Goal: Task Accomplishment & Management: Use online tool/utility

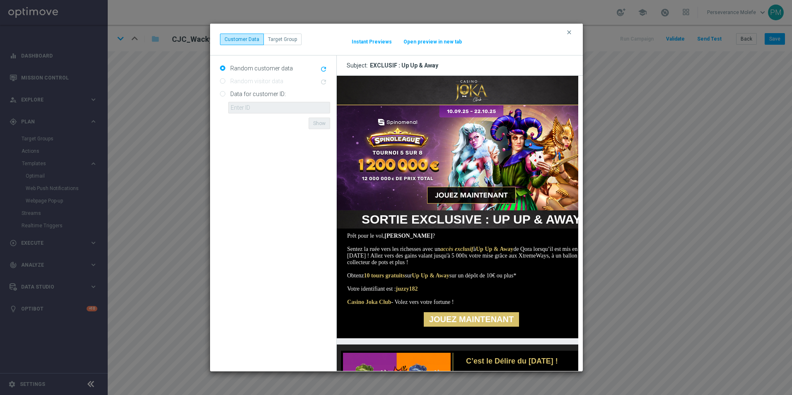
click at [442, 43] on button "Open preview in new tab" at bounding box center [432, 42] width 59 height 7
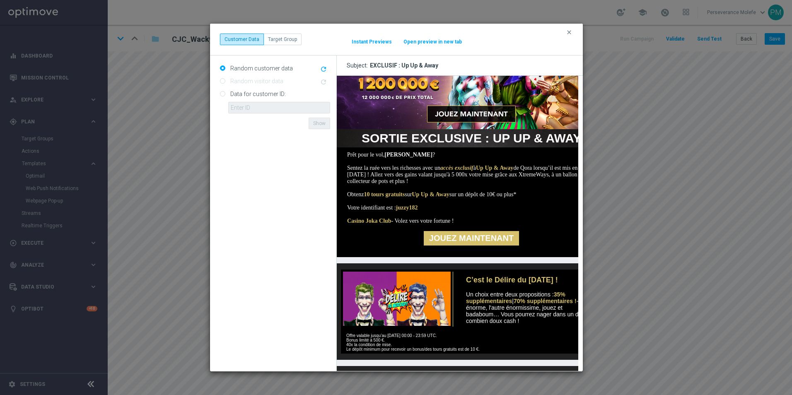
scroll to position [83, 0]
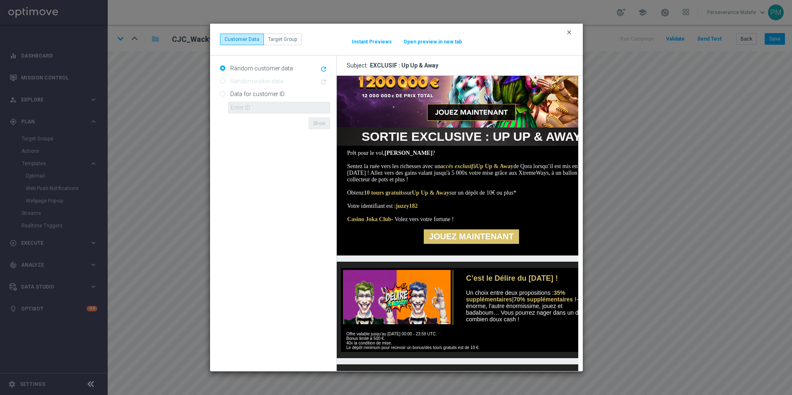
click at [571, 32] on icon "clear" at bounding box center [569, 32] width 7 height 7
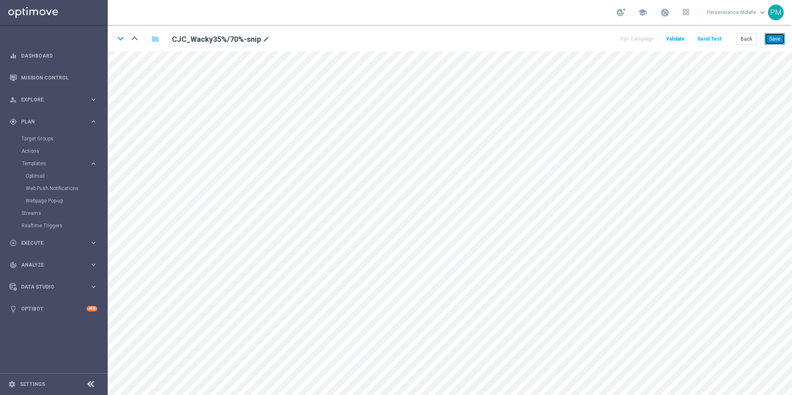
click at [776, 41] on button "Save" at bounding box center [775, 39] width 20 height 12
click at [740, 40] on button "Back" at bounding box center [746, 39] width 21 height 12
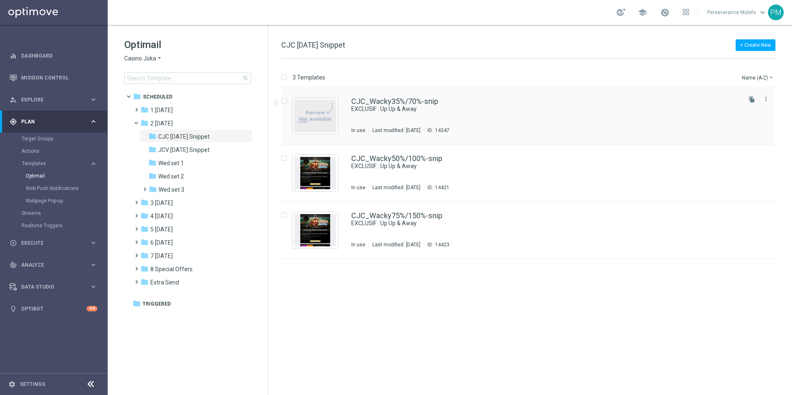
click at [396, 97] on div "CJC_Wacky35%/70%-snip EXCLUSIF : Up Up & Away In use Last modified: Monday, Sep…" at bounding box center [527, 115] width 493 height 57
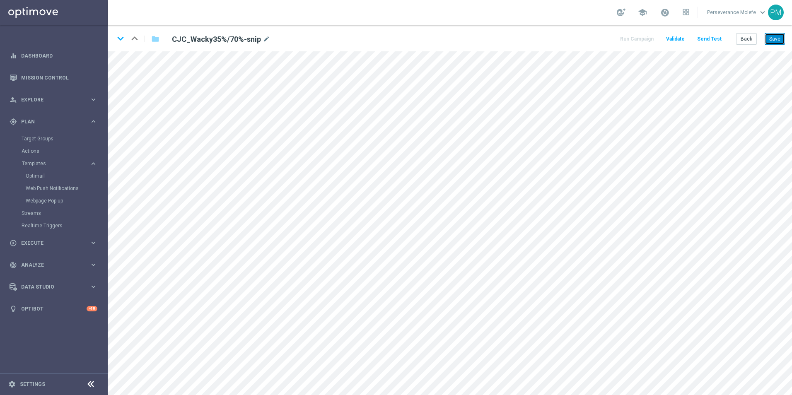
click at [779, 43] on button "Save" at bounding box center [775, 39] width 20 height 12
click at [753, 45] on button "Back" at bounding box center [746, 39] width 21 height 12
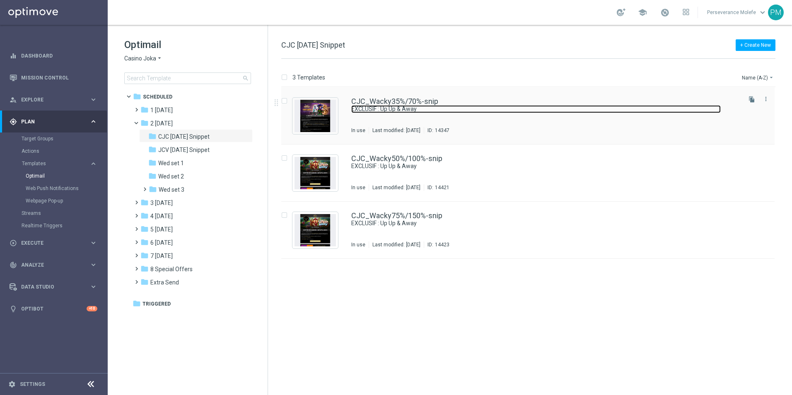
click at [387, 106] on link "EXCLUSIF : Up Up & Away" at bounding box center [536, 109] width 370 height 8
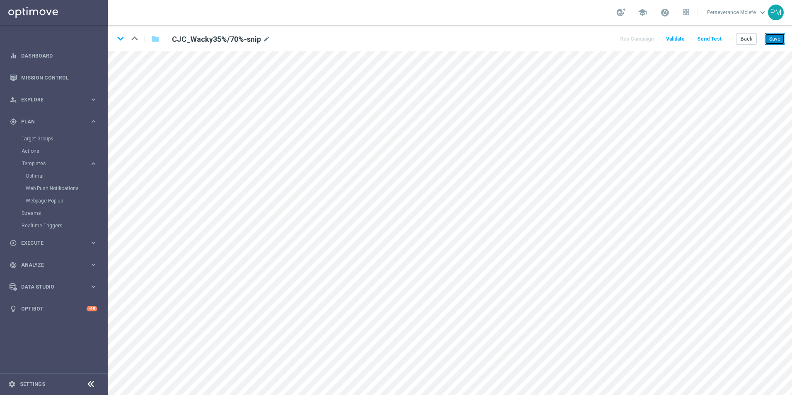
click at [775, 34] on button "Save" at bounding box center [775, 39] width 20 height 12
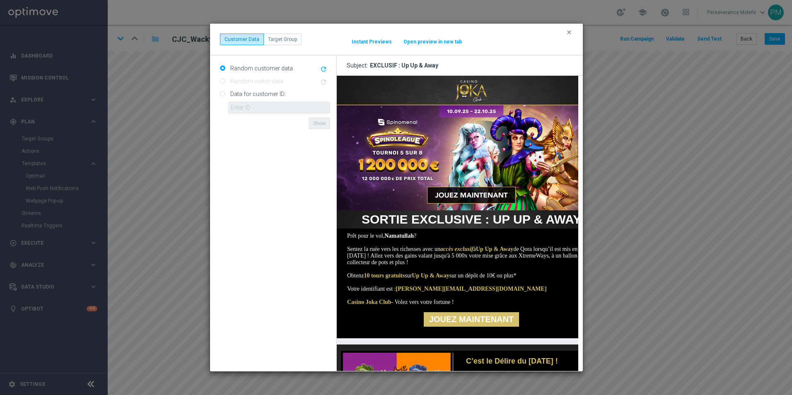
click at [428, 39] on button "Open preview in new tab" at bounding box center [432, 42] width 59 height 7
click at [568, 32] on icon "clear" at bounding box center [569, 32] width 7 height 7
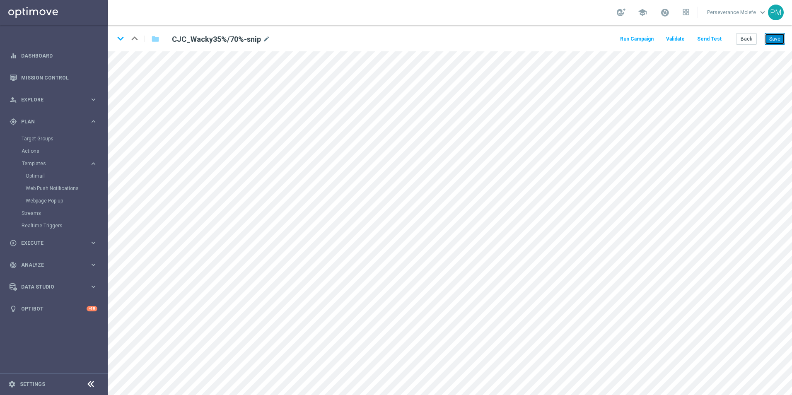
click at [778, 38] on button "Save" at bounding box center [775, 39] width 20 height 12
click at [775, 38] on button "Save" at bounding box center [775, 39] width 20 height 12
click at [750, 36] on button "Back" at bounding box center [746, 39] width 21 height 12
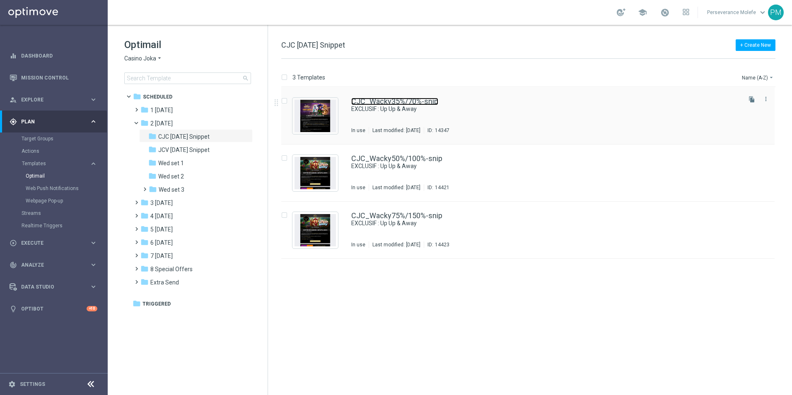
click at [377, 102] on link "CJC_Wacky35%/70%-snip" at bounding box center [394, 101] width 87 height 7
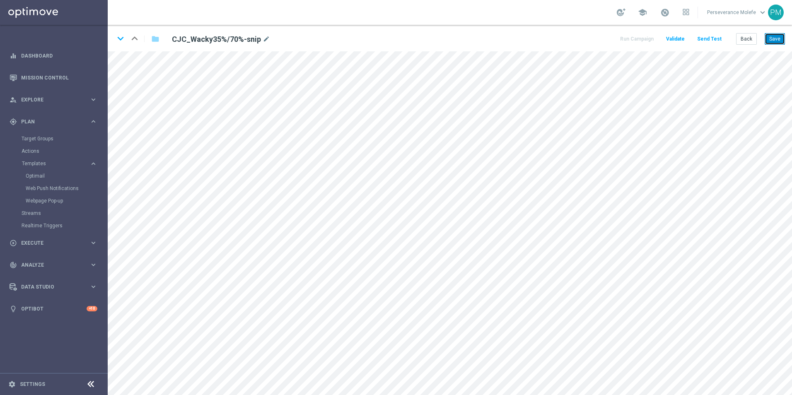
click at [770, 42] on button "Save" at bounding box center [775, 39] width 20 height 12
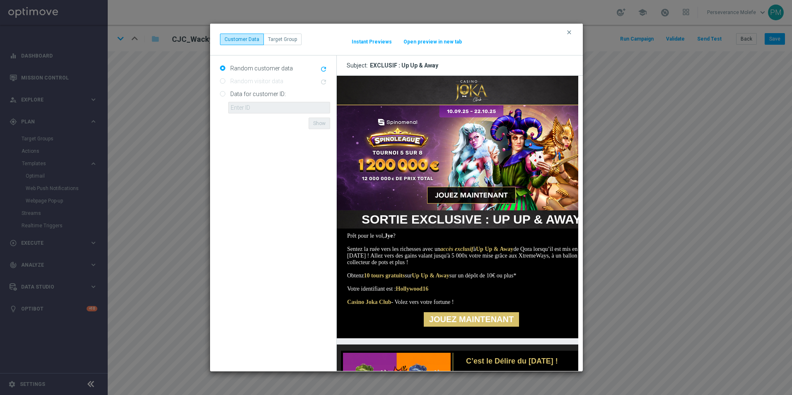
click at [439, 44] on button "Open preview in new tab" at bounding box center [432, 42] width 59 height 7
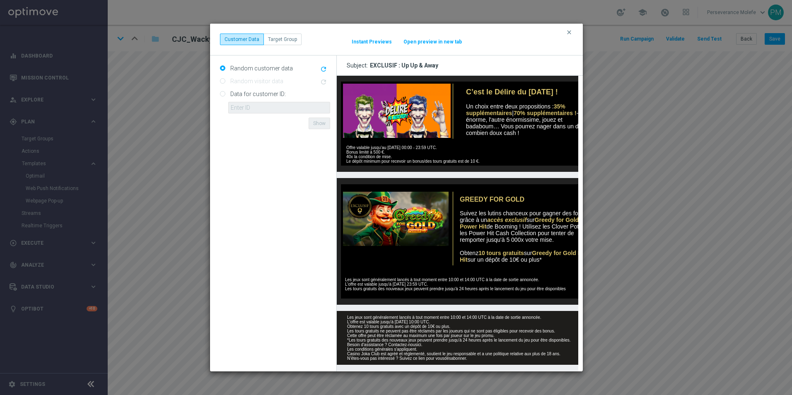
scroll to position [281, 0]
drag, startPoint x: 408, startPoint y: 278, endPoint x: 403, endPoint y: 277, distance: 5.0
click at [403, 277] on td "Les jeux sont généralement lancés à tout moment entre 10:00 et 14:00 UTC à la d…" at bounding box center [471, 282] width 261 height 18
click at [571, 33] on icon "clear" at bounding box center [569, 32] width 7 height 7
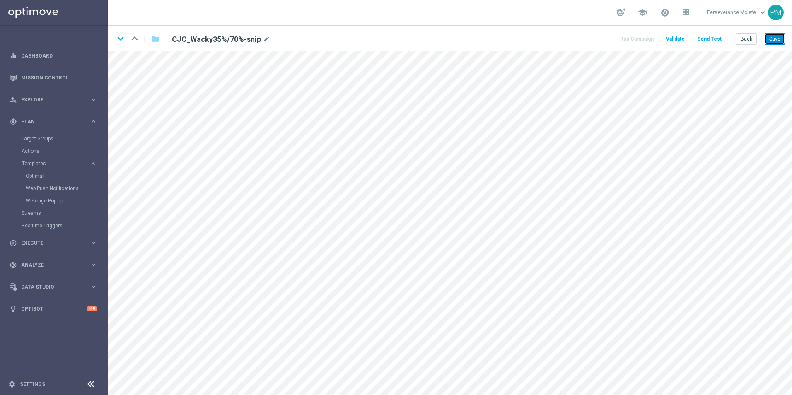
click at [768, 38] on button "Save" at bounding box center [775, 39] width 20 height 12
copy td "08"
click at [123, 36] on icon "keyboard_arrow_down" at bounding box center [120, 38] width 12 height 12
click at [133, 42] on icon "keyboard_arrow_up" at bounding box center [134, 38] width 12 height 12
click at [118, 39] on icon "keyboard_arrow_down" at bounding box center [120, 38] width 12 height 12
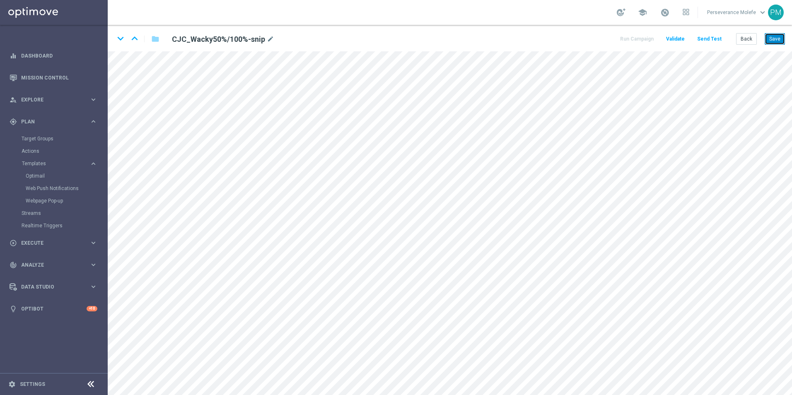
click at [774, 41] on button "Save" at bounding box center [775, 39] width 20 height 12
click at [749, 42] on button "Back" at bounding box center [746, 39] width 21 height 12
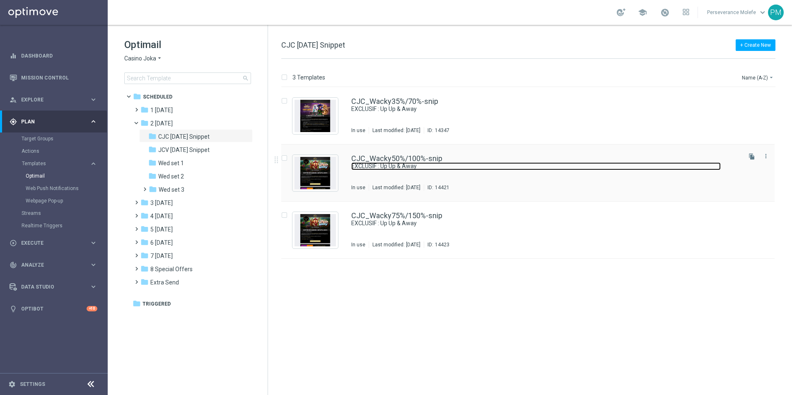
click at [387, 164] on link "EXCLUSIF : Up Up & Away" at bounding box center [536, 166] width 370 height 8
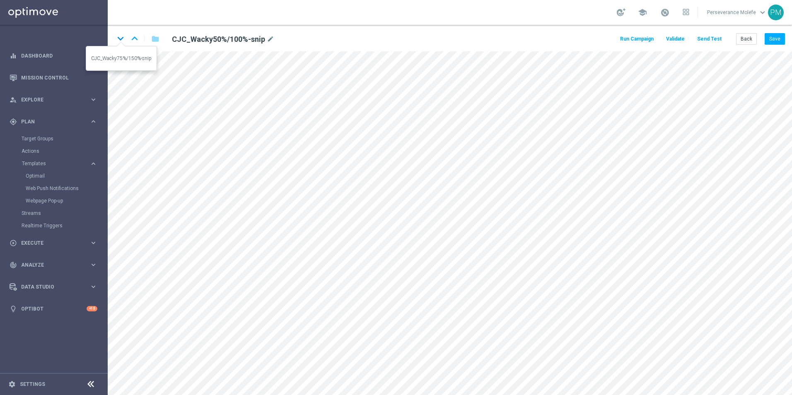
click at [122, 40] on icon "keyboard_arrow_down" at bounding box center [120, 38] width 12 height 12
click at [777, 38] on button "Save" at bounding box center [775, 39] width 20 height 12
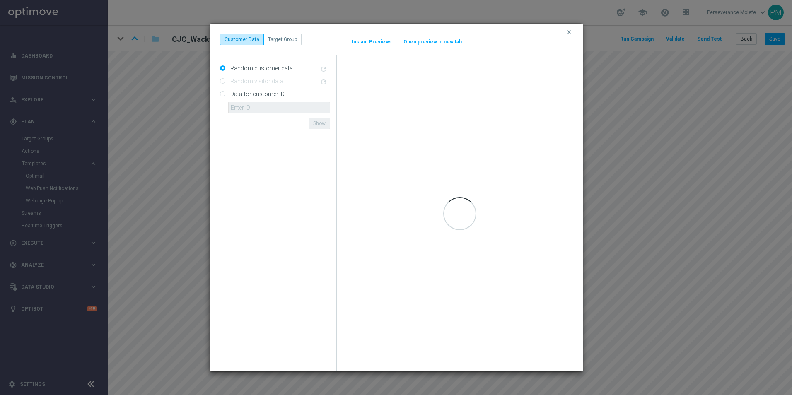
click at [423, 40] on button "Open preview in new tab" at bounding box center [432, 42] width 59 height 7
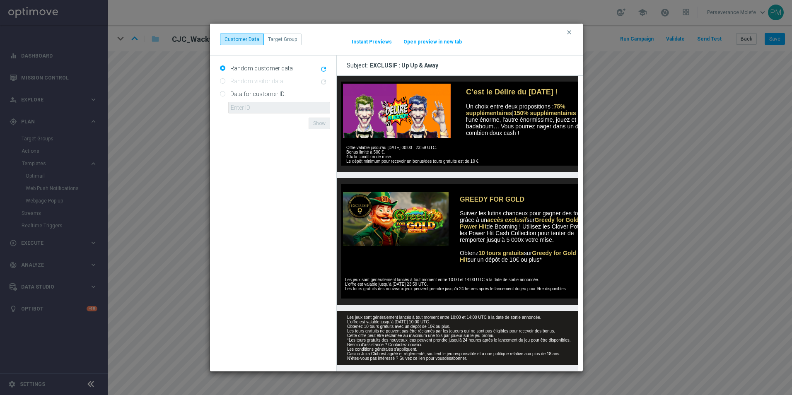
scroll to position [281, 0]
click at [431, 45] on div "clear Customer Data Target Group It might take a while... Instant Previews Open…" at bounding box center [396, 40] width 353 height 12
click at [431, 44] on button "Open preview in new tab" at bounding box center [432, 42] width 59 height 7
click at [572, 34] on icon "clear" at bounding box center [569, 32] width 7 height 7
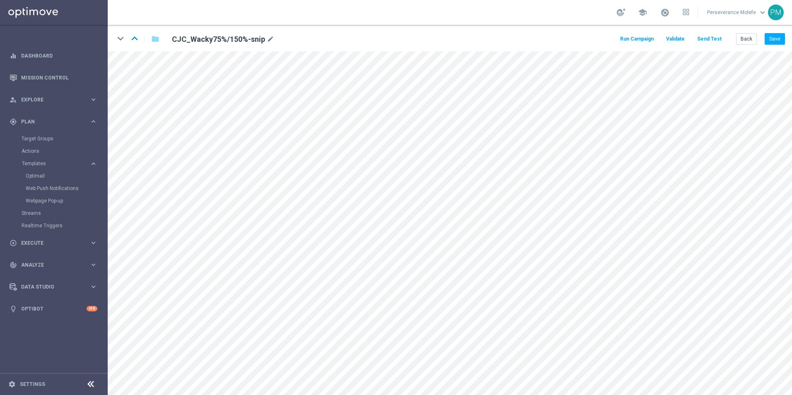
click at [138, 41] on icon "keyboard_arrow_up" at bounding box center [134, 38] width 12 height 12
click at [136, 38] on icon "keyboard_arrow_up" at bounding box center [134, 38] width 12 height 12
click at [744, 41] on button "Back" at bounding box center [746, 39] width 21 height 12
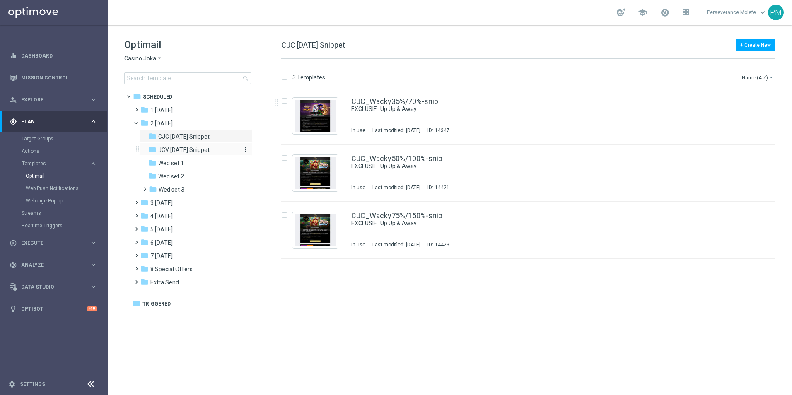
click at [191, 150] on span "JCV Wednesday Snippet" at bounding box center [183, 149] width 51 height 7
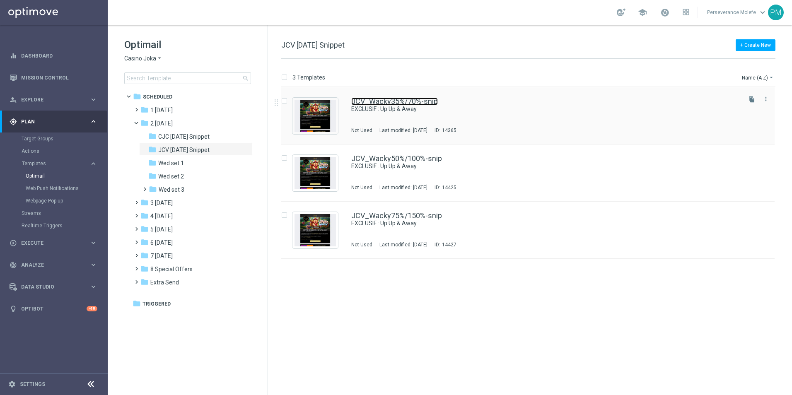
click at [412, 103] on link "JCV_Wacky35%/70%-snip" at bounding box center [394, 101] width 87 height 7
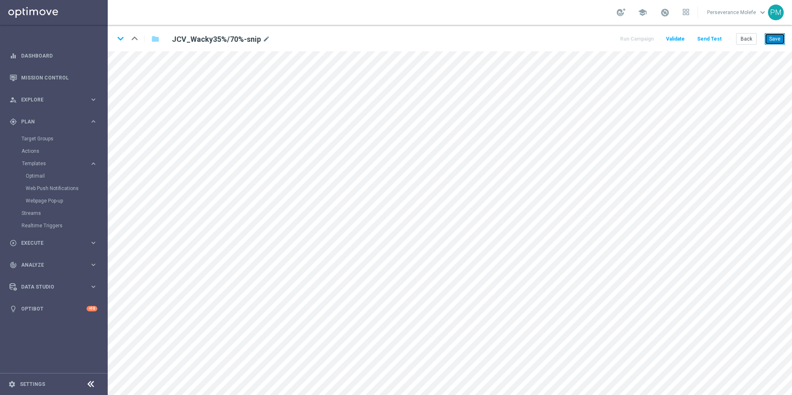
click at [784, 37] on button "Save" at bounding box center [775, 39] width 20 height 12
click at [745, 37] on button "Back" at bounding box center [746, 39] width 21 height 12
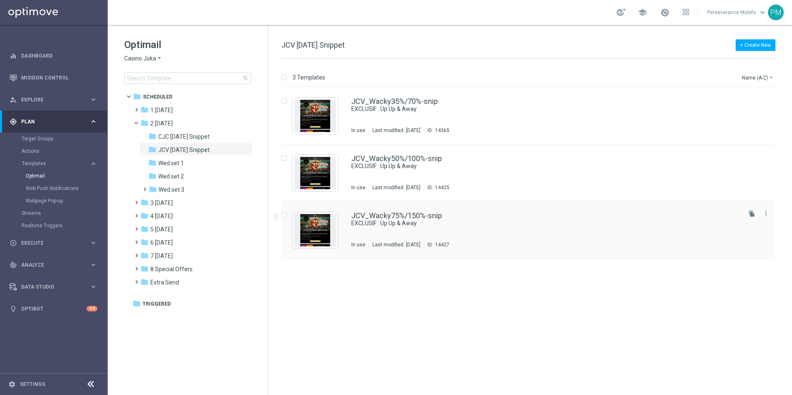
click at [399, 211] on div "JCV_Wacky75%/150%-snip EXCLUSIF : Up Up & Away In use Last modified: Wednesday,…" at bounding box center [527, 230] width 493 height 57
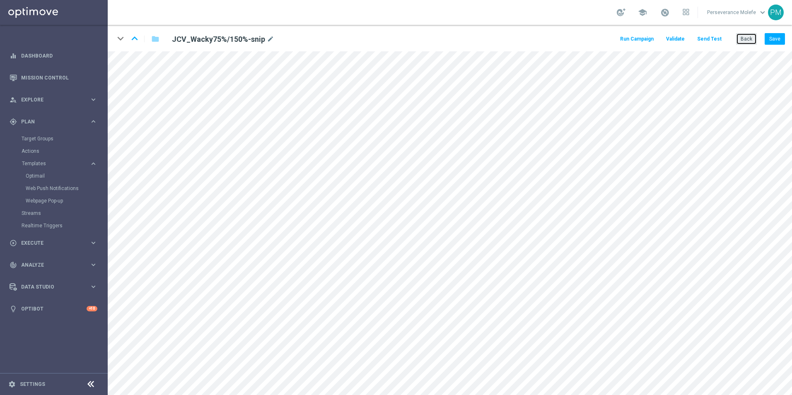
click at [742, 39] on button "Back" at bounding box center [746, 39] width 21 height 12
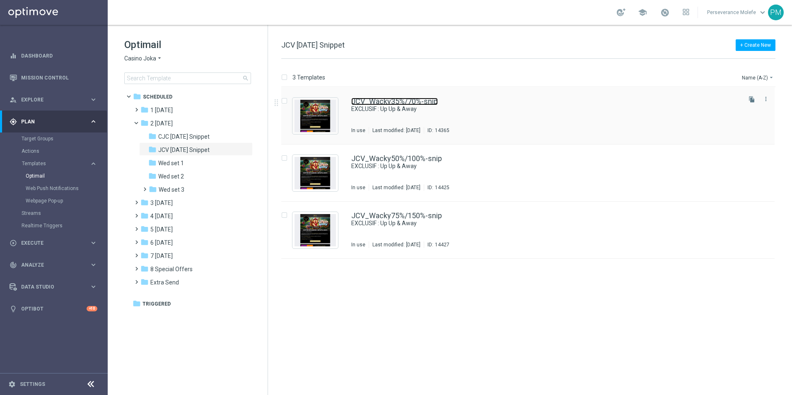
click at [364, 101] on link "JCV_Wacky35%/70%-snip" at bounding box center [394, 101] width 87 height 7
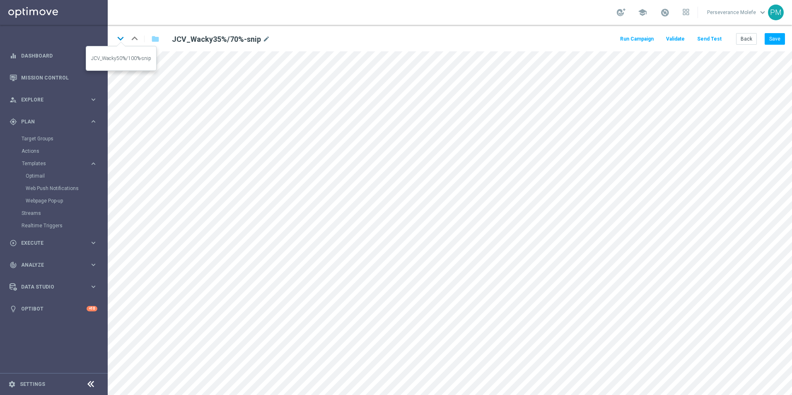
click at [121, 39] on icon "keyboard_arrow_down" at bounding box center [120, 38] width 12 height 12
click at [132, 39] on icon "keyboard_arrow_up" at bounding box center [134, 38] width 12 height 12
click at [297, 232] on icon "edit" at bounding box center [300, 233] width 6 height 7
click at [289, 349] on div "edit" at bounding box center [294, 348] width 12 height 11
type input "https://www.casinojokaclub.info/fr"
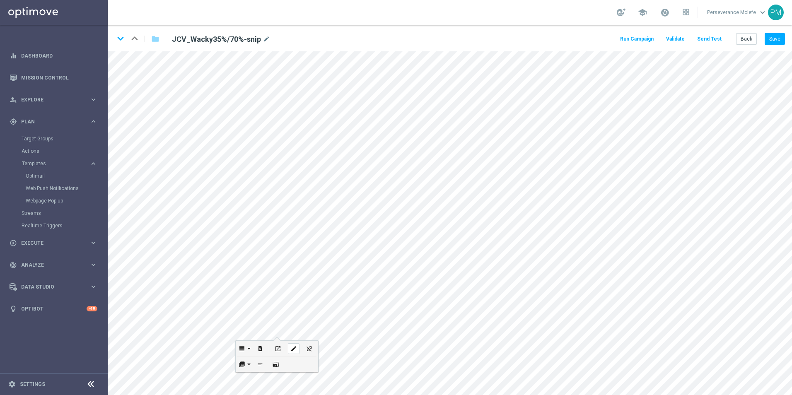
checkbox input "true"
paste input "jokaclubvip.net/fr/login"
type input "https://www.jokaclubvip.net/fr/login"
click at [319, 373] on button "Update" at bounding box center [308, 376] width 25 height 12
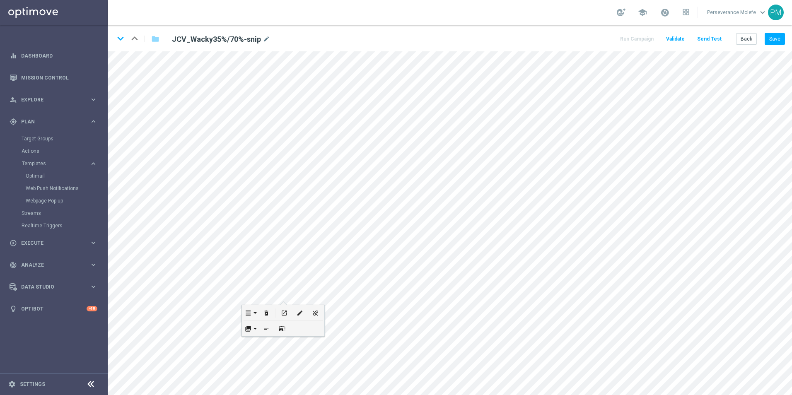
scroll to position [0, 0]
click at [742, 41] on button "Back" at bounding box center [746, 39] width 21 height 12
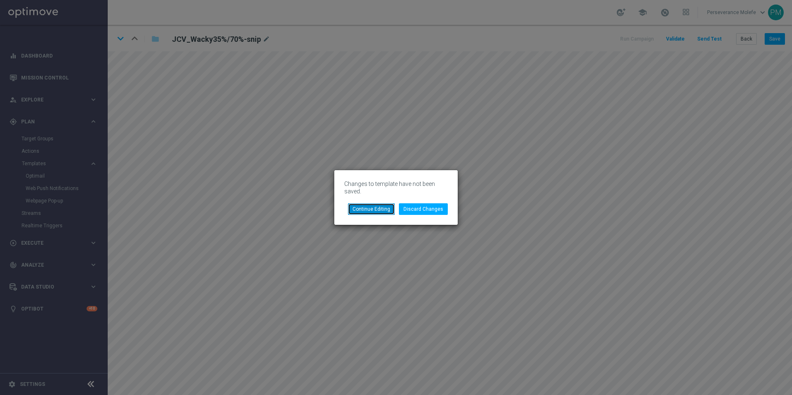
click at [377, 208] on button "Continue Editing" at bounding box center [371, 209] width 47 height 12
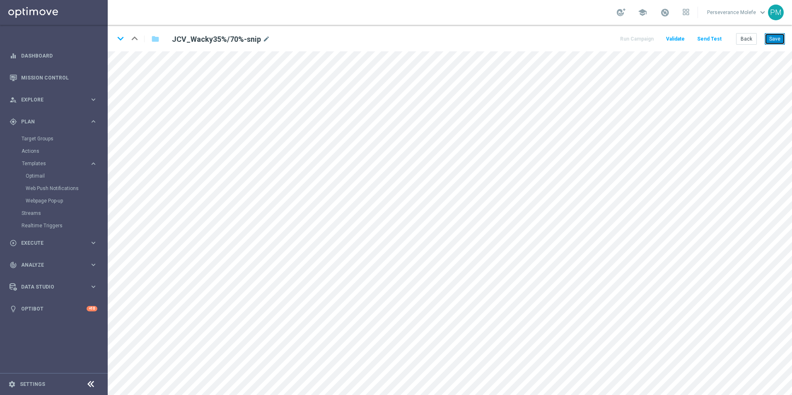
click at [769, 43] on button "Save" at bounding box center [775, 39] width 20 height 12
click at [292, 326] on div "open_in_new" at bounding box center [289, 324] width 12 height 11
click at [122, 40] on icon "keyboard_arrow_down" at bounding box center [120, 38] width 12 height 12
click at [773, 39] on button "Save" at bounding box center [775, 39] width 20 height 12
click at [751, 39] on button "Back" at bounding box center [746, 39] width 21 height 12
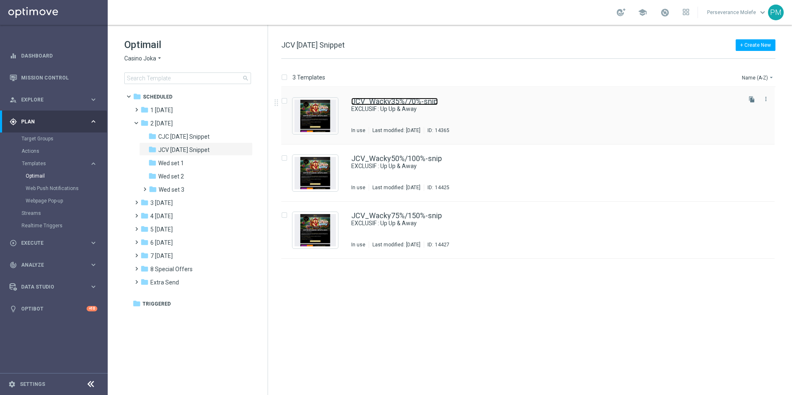
click at [382, 102] on link "JCV_Wacky35%/70%-snip" at bounding box center [394, 101] width 87 height 7
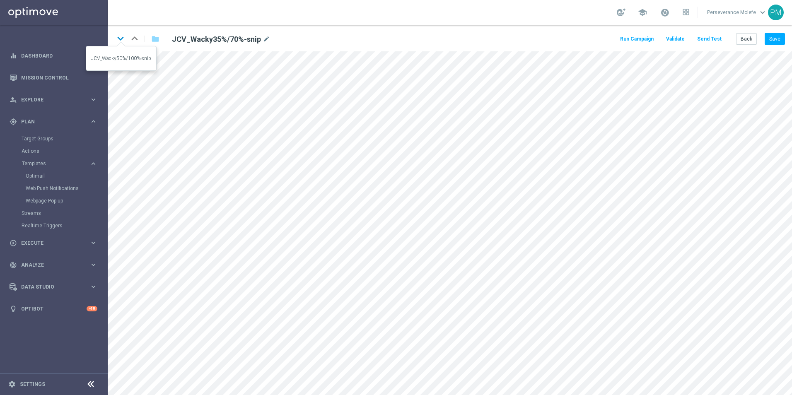
click at [123, 39] on icon "keyboard_arrow_down" at bounding box center [120, 38] width 12 height 12
click at [119, 34] on icon "keyboard_arrow_down" at bounding box center [120, 38] width 12 height 12
click at [778, 41] on button "Save" at bounding box center [775, 39] width 20 height 12
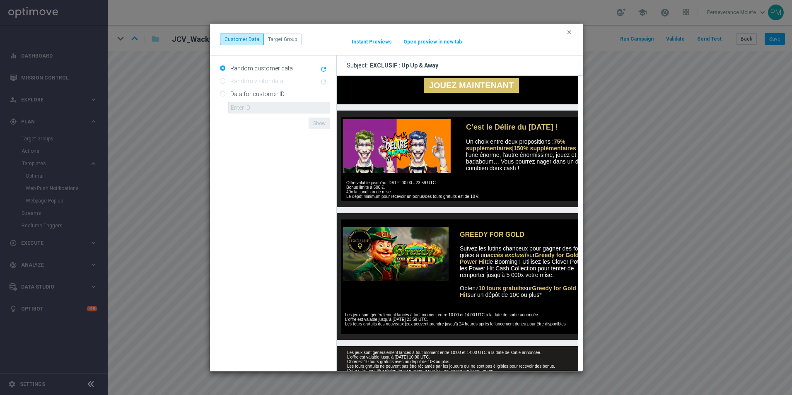
scroll to position [249, 0]
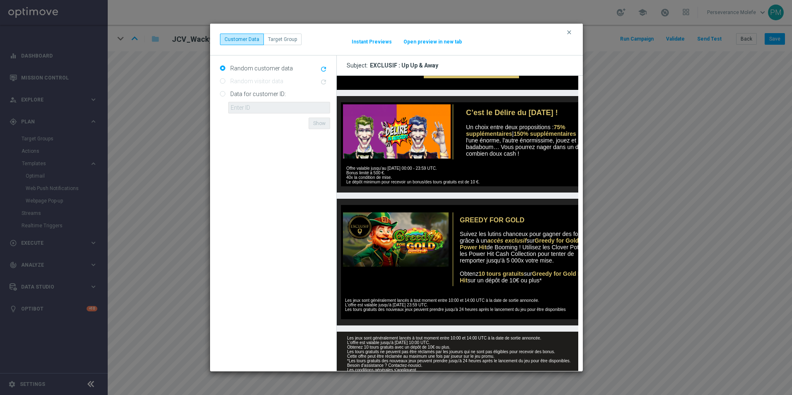
click at [433, 42] on button "Open preview in new tab" at bounding box center [432, 42] width 59 height 7
click at [570, 30] on icon "clear" at bounding box center [569, 32] width 7 height 7
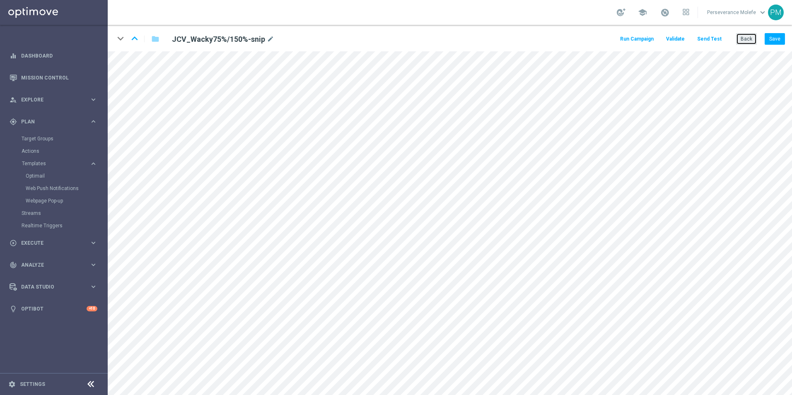
click at [740, 41] on button "Back" at bounding box center [746, 39] width 21 height 12
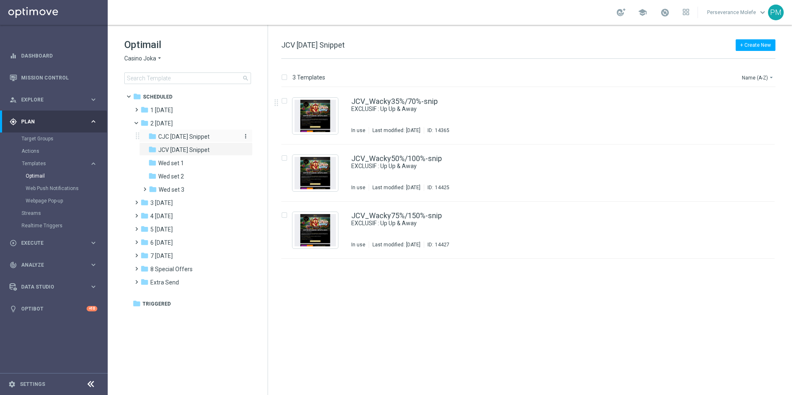
click at [209, 135] on span "CJC Wednesday Snippet" at bounding box center [183, 136] width 51 height 7
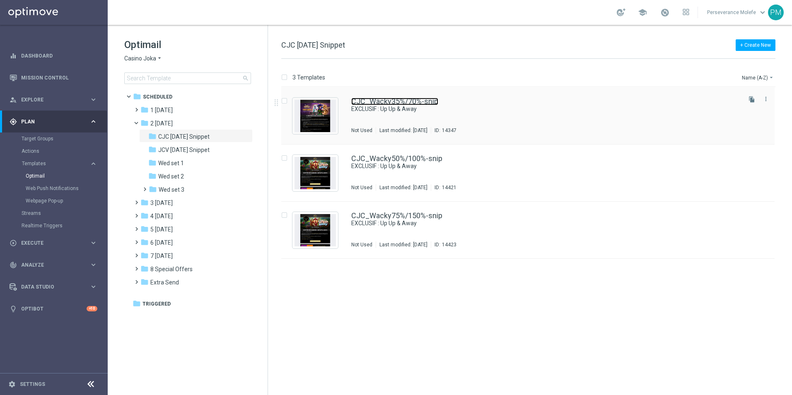
click at [381, 104] on link "CJC_Wacky35%/70%-snip" at bounding box center [394, 101] width 87 height 7
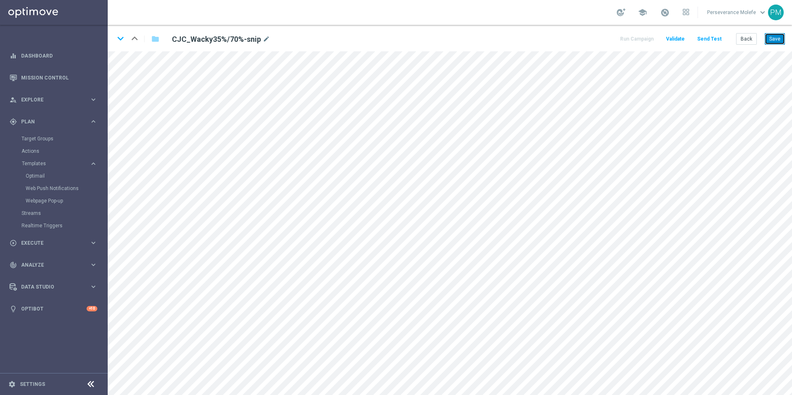
click at [772, 34] on button "Save" at bounding box center [775, 39] width 20 height 12
click at [772, 41] on button "Save" at bounding box center [775, 39] width 20 height 12
click at [774, 40] on button "Save" at bounding box center [775, 39] width 20 height 12
click at [750, 38] on button "Back" at bounding box center [746, 39] width 21 height 12
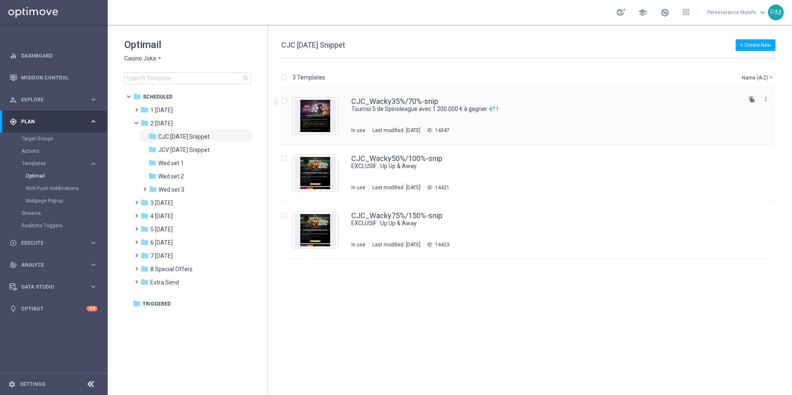
click at [377, 96] on div "CJC_Wacky35%/70%-snip Tournoi 5 de Spinoleague avec 1 200 000 € à gagner 💎 ! In…" at bounding box center [527, 115] width 493 height 57
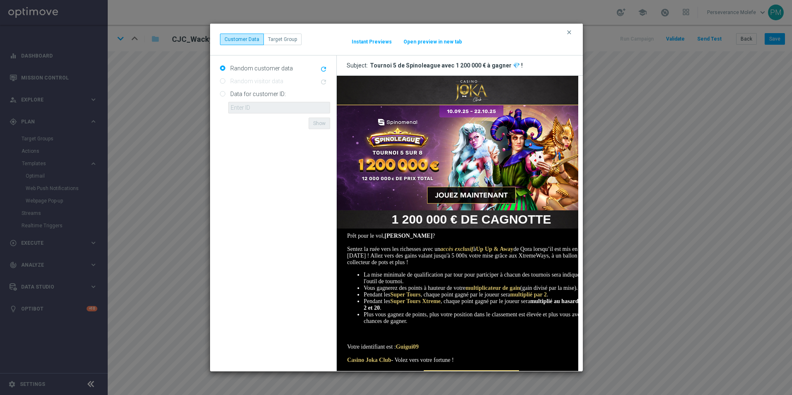
click at [443, 40] on button "Open preview in new tab" at bounding box center [432, 42] width 59 height 7
click at [570, 33] on icon "clear" at bounding box center [569, 32] width 7 height 7
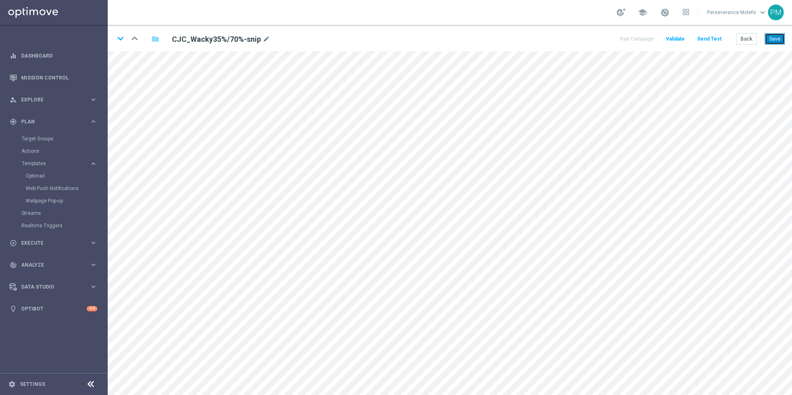
click at [780, 38] on button "Save" at bounding box center [775, 39] width 20 height 12
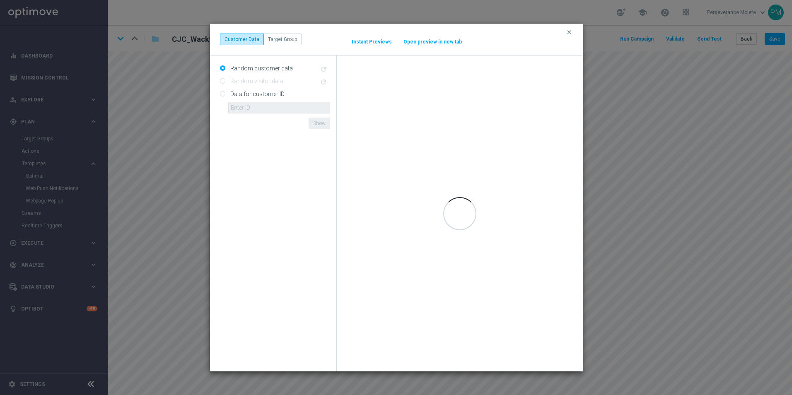
click at [438, 42] on button "Open preview in new tab" at bounding box center [432, 42] width 59 height 7
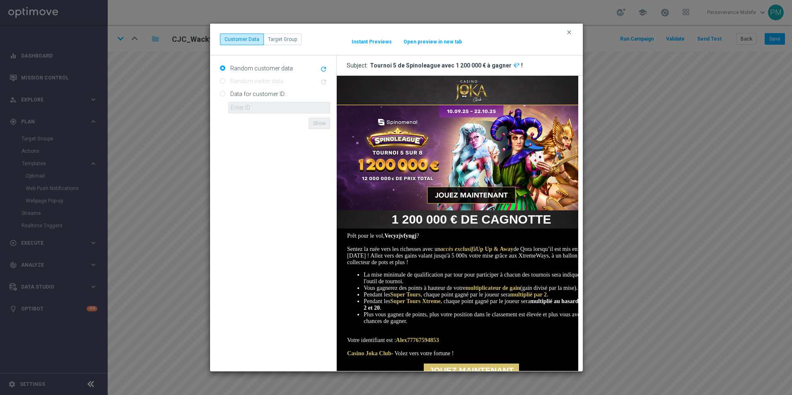
click at [430, 47] on div "clear Customer Data Target Group It might take a while... Instant Previews Open…" at bounding box center [396, 40] width 373 height 32
click at [430, 44] on button "Open preview in new tab" at bounding box center [432, 42] width 59 height 7
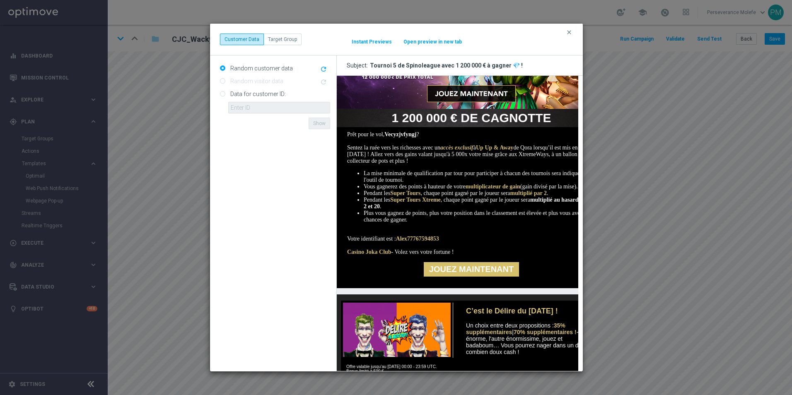
scroll to position [124, 0]
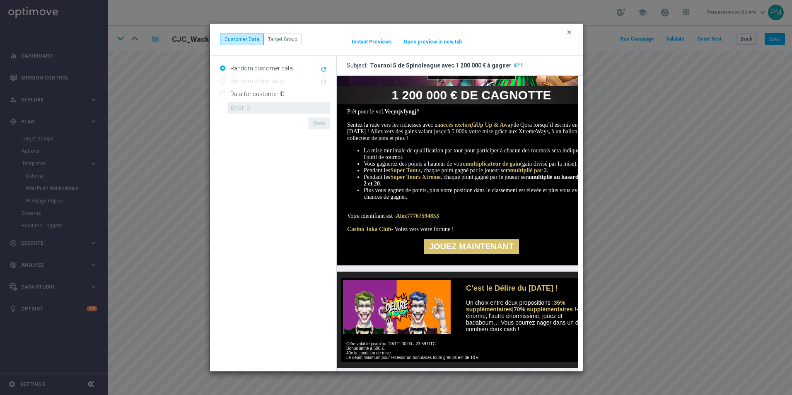
click at [569, 31] on icon "clear" at bounding box center [569, 32] width 7 height 7
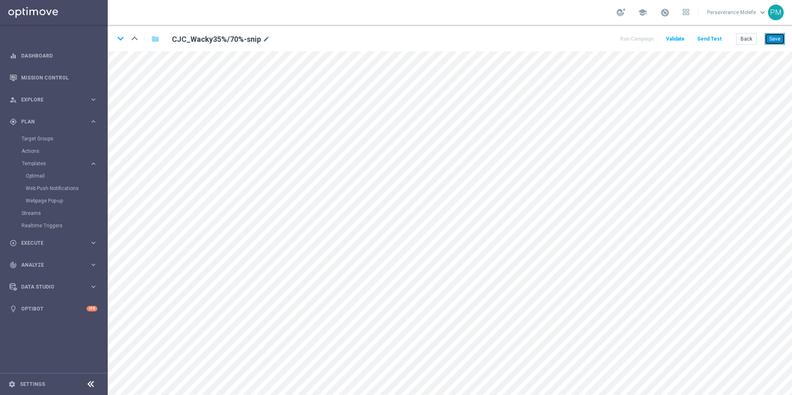
click at [780, 40] on button "Save" at bounding box center [775, 39] width 20 height 12
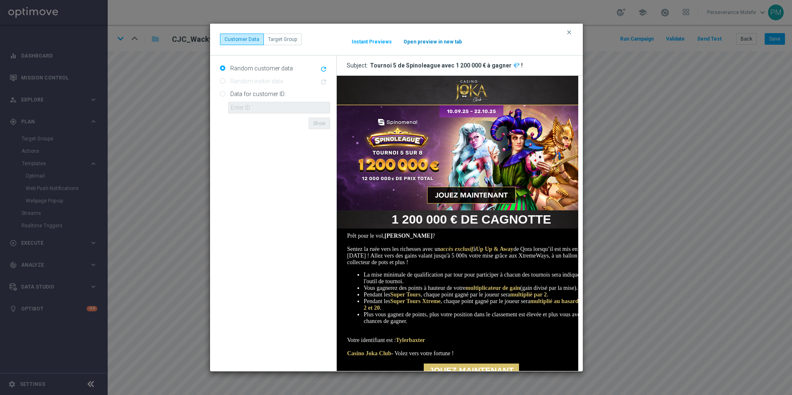
scroll to position [0, 0]
click at [433, 40] on button "Open preview in new tab" at bounding box center [432, 42] width 59 height 7
click at [375, 39] on button "Instant Previews" at bounding box center [371, 42] width 41 height 7
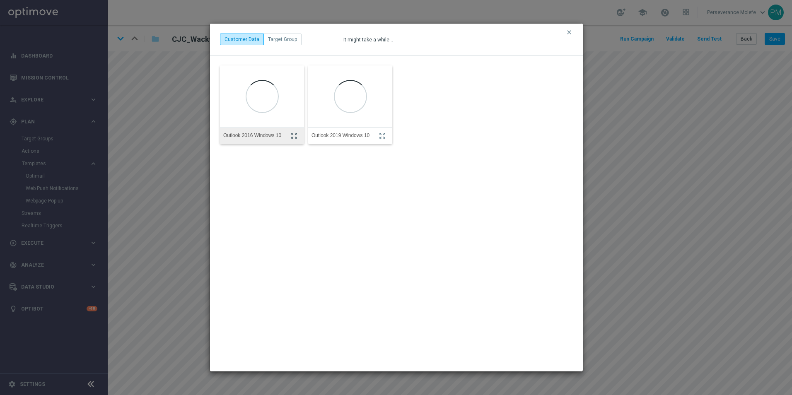
click at [295, 140] on button "zoom_out_map" at bounding box center [295, 136] width 11 height 10
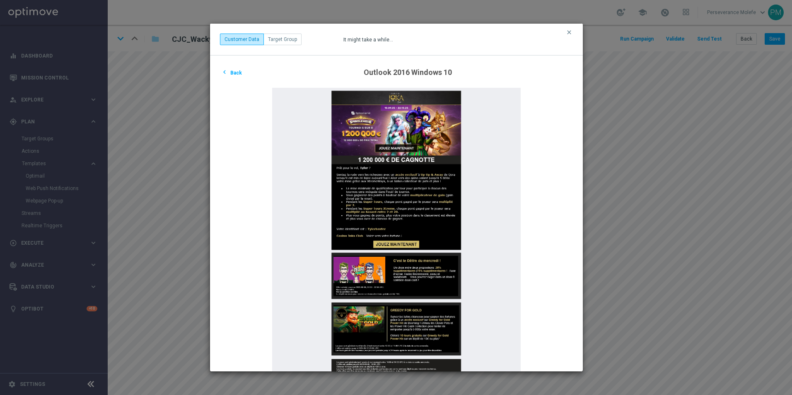
click at [230, 74] on button "chevron_left Back" at bounding box center [231, 73] width 23 height 10
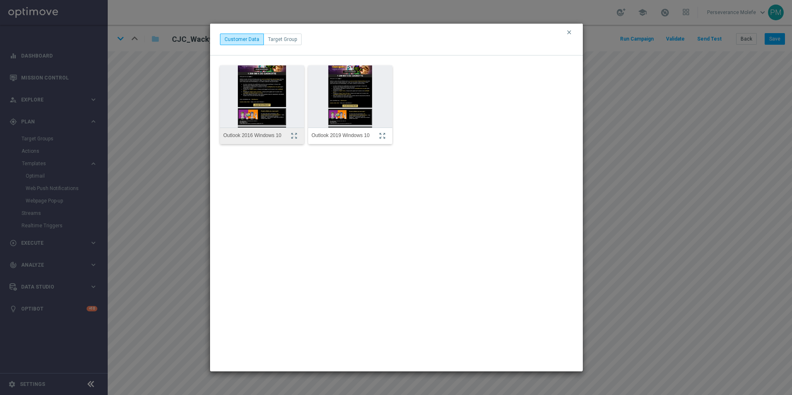
click at [289, 135] on div "Outlook 2016 Windows 10 zoom_out_map" at bounding box center [262, 136] width 84 height 17
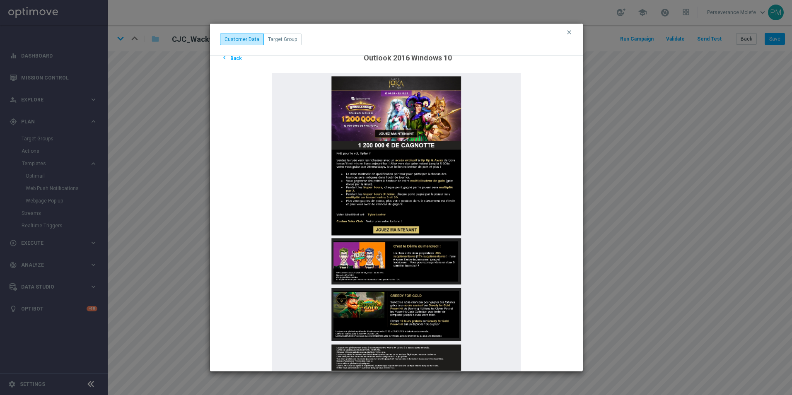
scroll to position [20, 0]
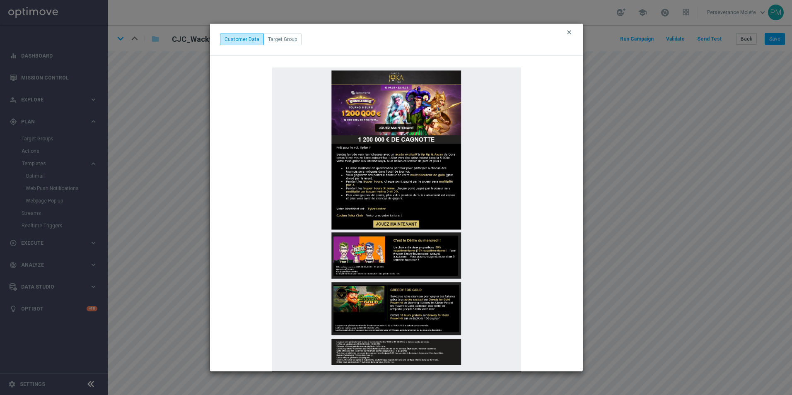
click at [571, 32] on icon "clear" at bounding box center [569, 32] width 7 height 7
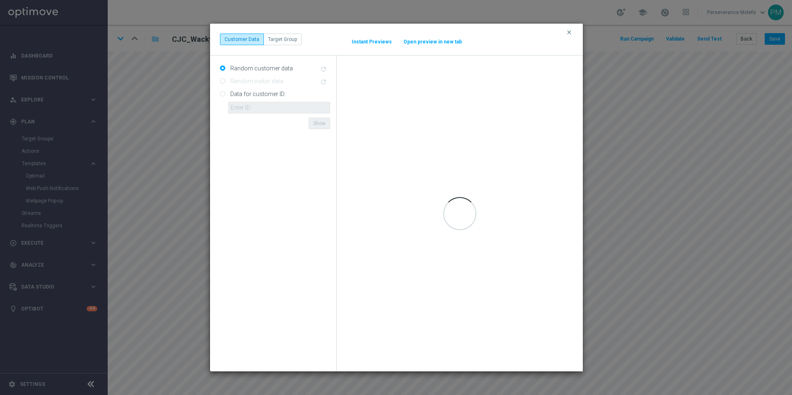
click at [386, 39] on button "Instant Previews" at bounding box center [371, 42] width 41 height 7
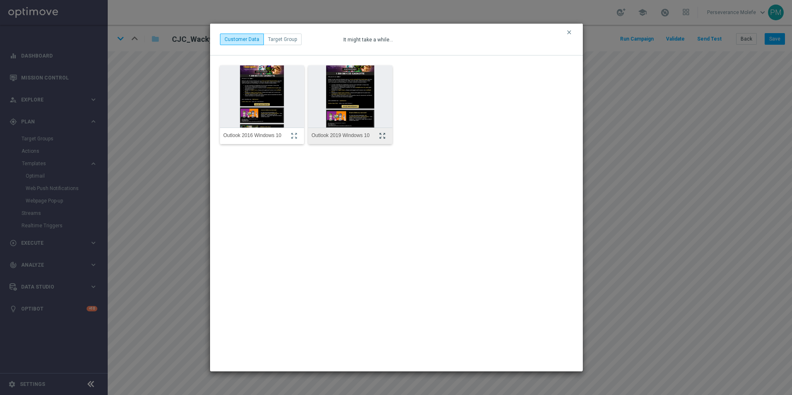
click at [378, 133] on button "zoom_out_map" at bounding box center [383, 136] width 11 height 10
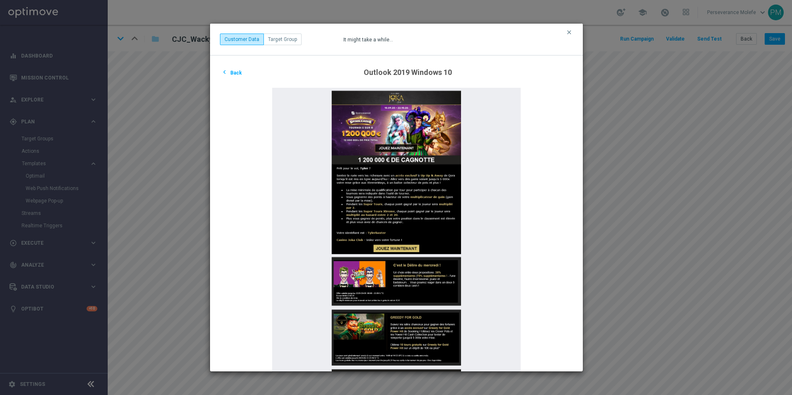
scroll to position [0, 0]
click at [235, 73] on button "chevron_left Back" at bounding box center [231, 73] width 23 height 10
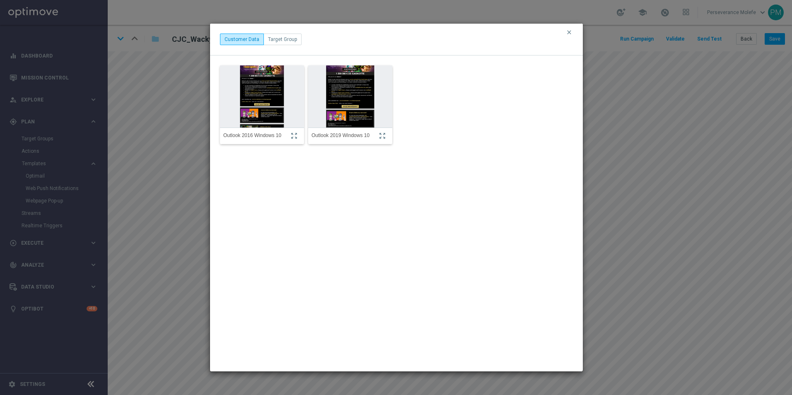
click at [366, 97] on img at bounding box center [350, 96] width 92 height 99
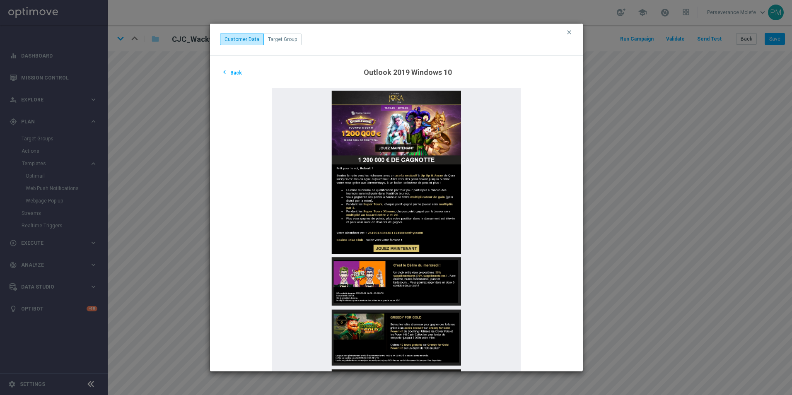
click at [238, 73] on button "chevron_left Back" at bounding box center [231, 73] width 23 height 10
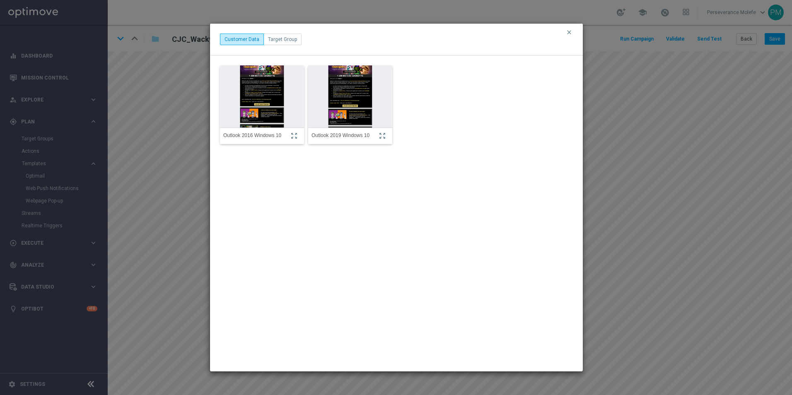
click at [573, 35] on button "clear" at bounding box center [571, 32] width 10 height 7
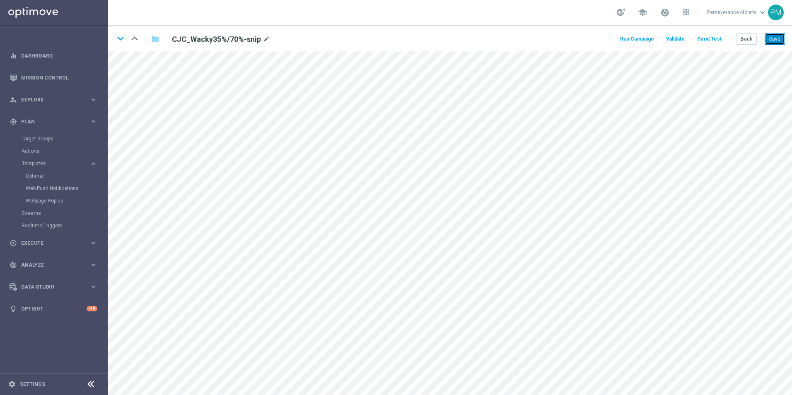
click at [777, 40] on button "Save" at bounding box center [775, 39] width 20 height 12
click at [754, 40] on button "Back" at bounding box center [746, 39] width 21 height 12
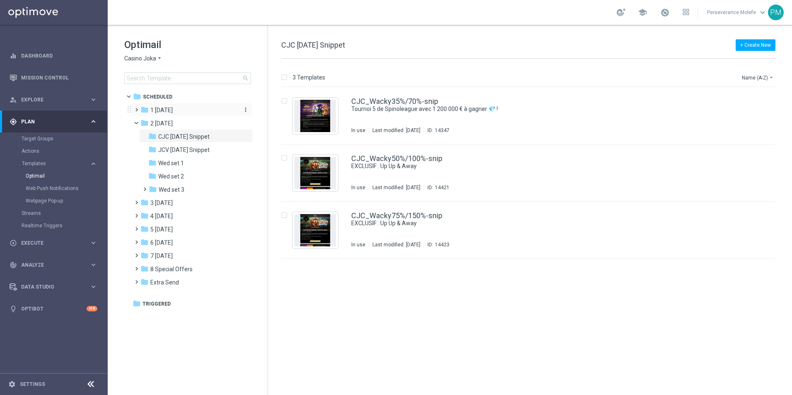
click at [168, 106] on span "1 Tuesday" at bounding box center [161, 109] width 22 height 7
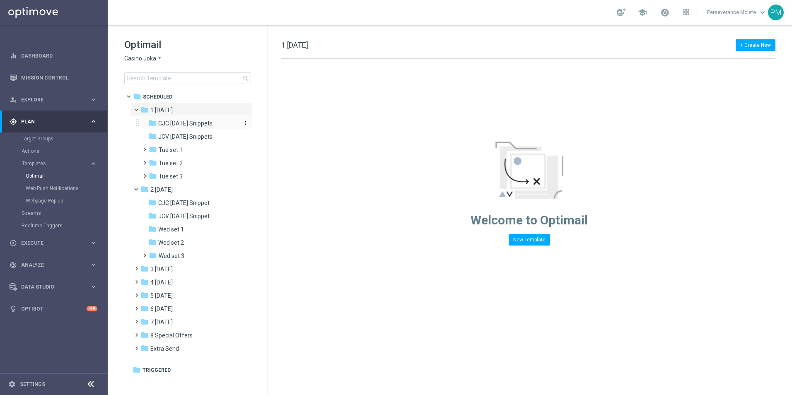
click at [175, 123] on span "CJC Tuesday Snippets" at bounding box center [185, 123] width 54 height 7
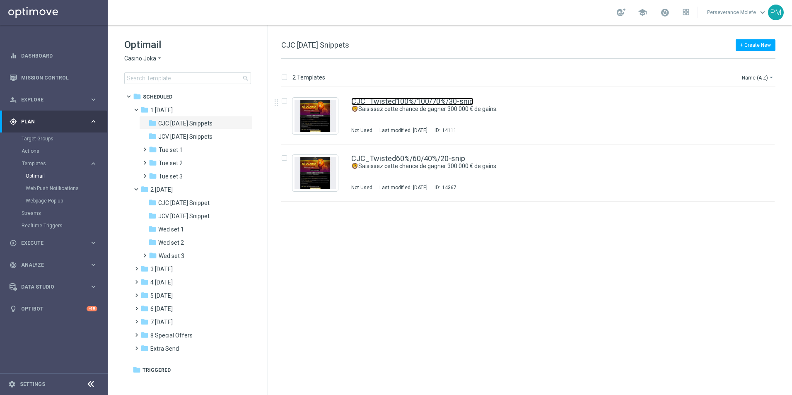
click at [392, 98] on link "CJC_Twisted100%/100/70%/30-snip" at bounding box center [412, 101] width 122 height 7
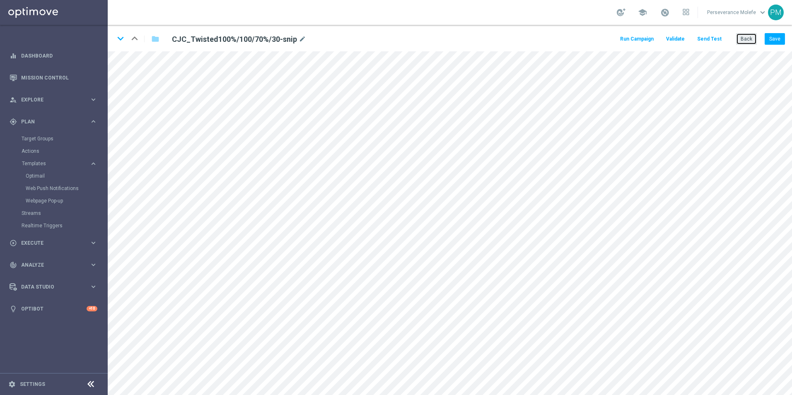
click at [740, 39] on button "Back" at bounding box center [746, 39] width 21 height 12
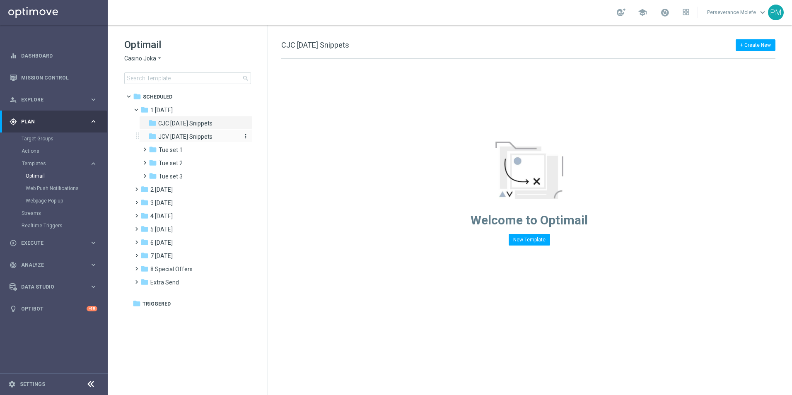
click at [186, 138] on span "JCV Tuesday Snippets" at bounding box center [185, 136] width 54 height 7
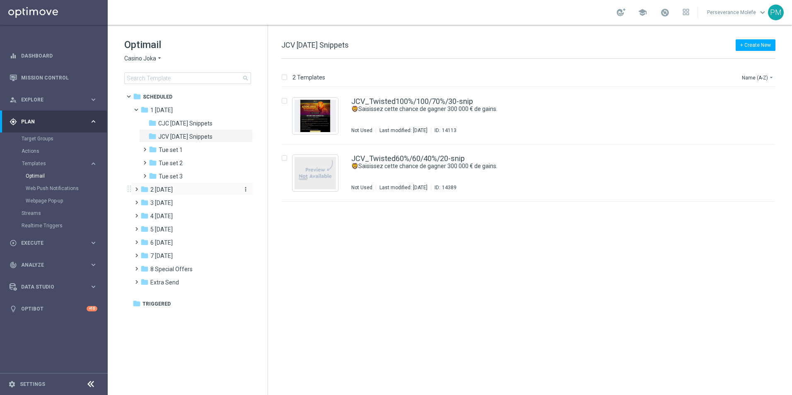
click at [173, 189] on span "2 Wednesday" at bounding box center [161, 189] width 22 height 7
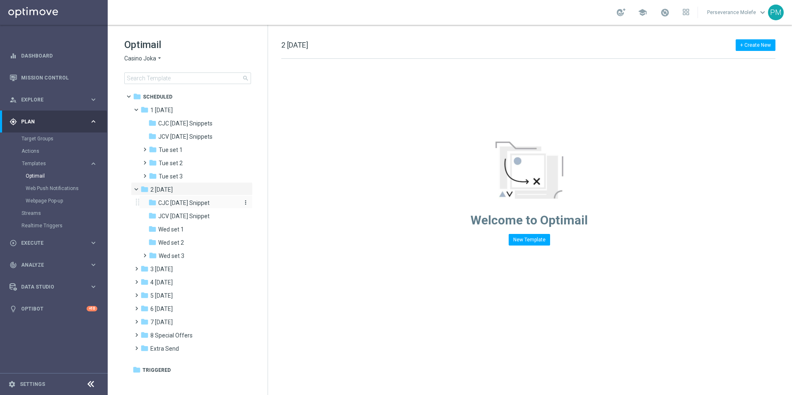
click at [187, 203] on span "CJC Wednesday Snippet" at bounding box center [183, 202] width 51 height 7
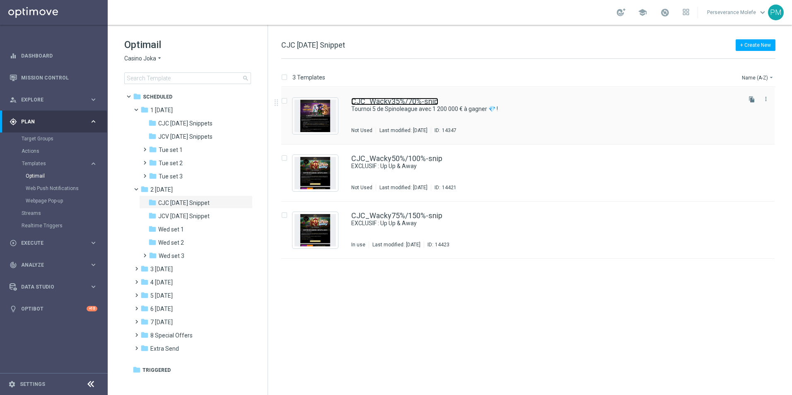
click at [370, 104] on link "CJC_Wacky35%/70%-snip" at bounding box center [394, 101] width 87 height 7
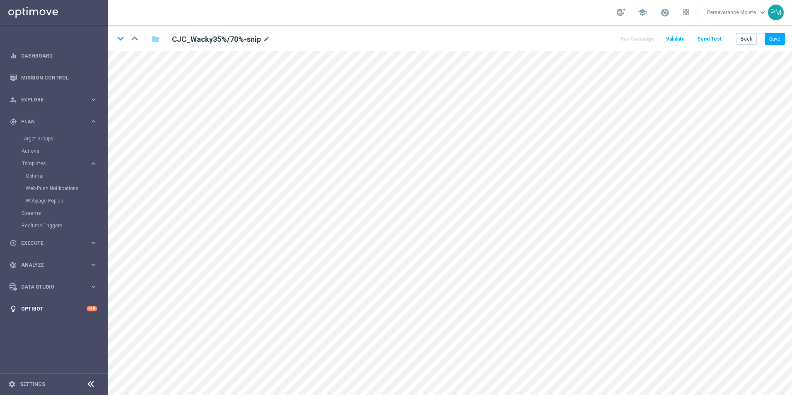
click at [103, 300] on main "equalizer Dashboard Mission Control" at bounding box center [396, 197] width 792 height 395
click at [774, 45] on button "Save" at bounding box center [775, 39] width 20 height 12
click at [746, 44] on button "Back" at bounding box center [746, 39] width 21 height 12
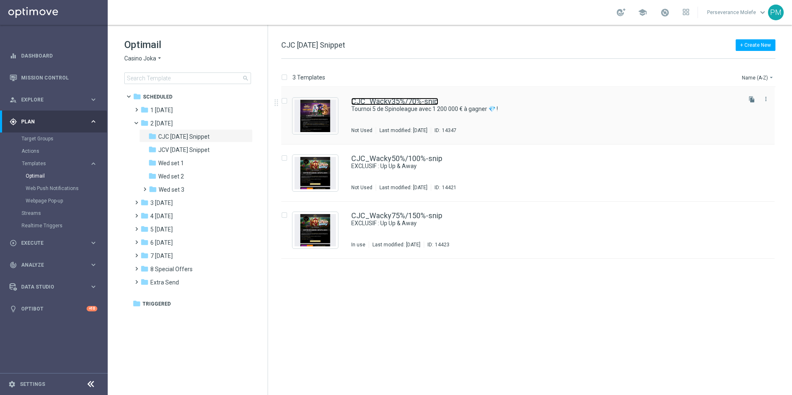
click at [372, 98] on link "CJC_Wacky35%/70%-snip" at bounding box center [394, 101] width 87 height 7
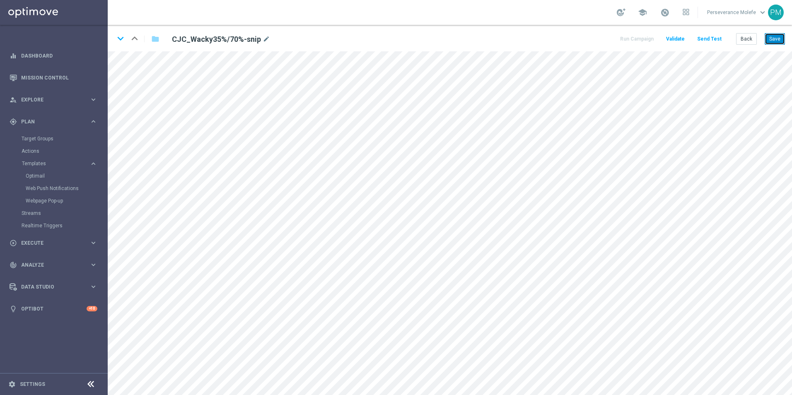
click at [776, 42] on button "Save" at bounding box center [775, 39] width 20 height 12
click at [755, 41] on button "Back" at bounding box center [746, 39] width 21 height 12
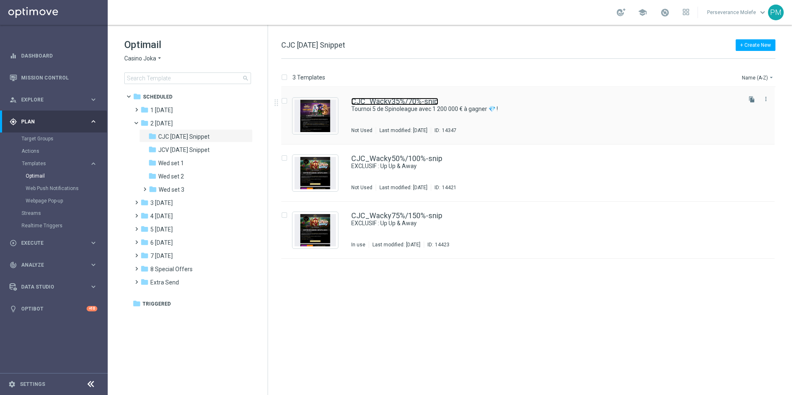
click at [370, 101] on link "CJC_Wacky35%/70%-snip" at bounding box center [394, 101] width 87 height 7
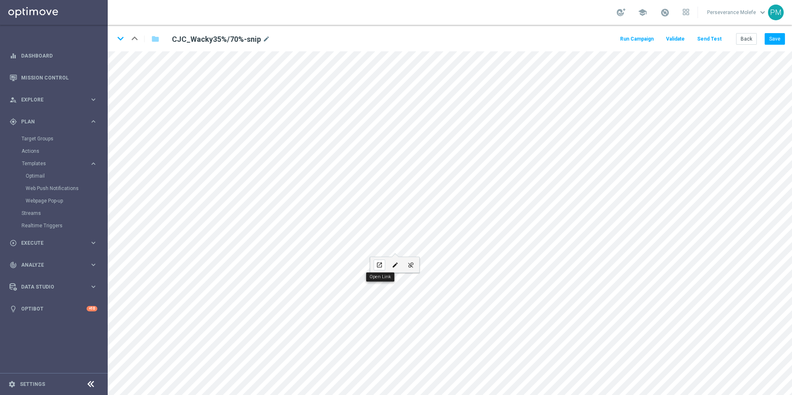
click at [385, 262] on div "open_in_new" at bounding box center [380, 265] width 12 height 11
click at [749, 41] on button "Back" at bounding box center [746, 39] width 21 height 12
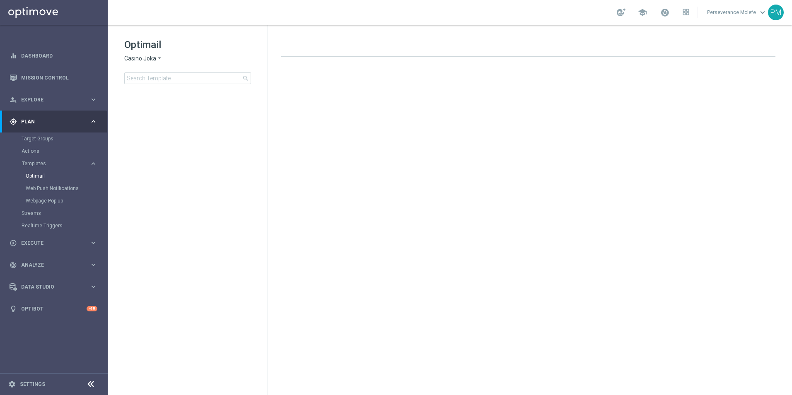
click at [152, 60] on span "Casino Joka" at bounding box center [140, 59] width 32 height 8
click at [161, 141] on div "Casino Joka" at bounding box center [156, 138] width 62 height 10
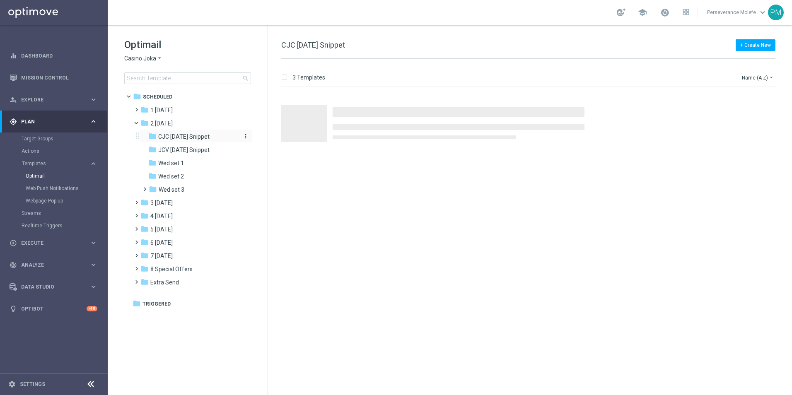
click at [210, 135] on span "CJC Wednesday Snippet" at bounding box center [183, 136] width 51 height 7
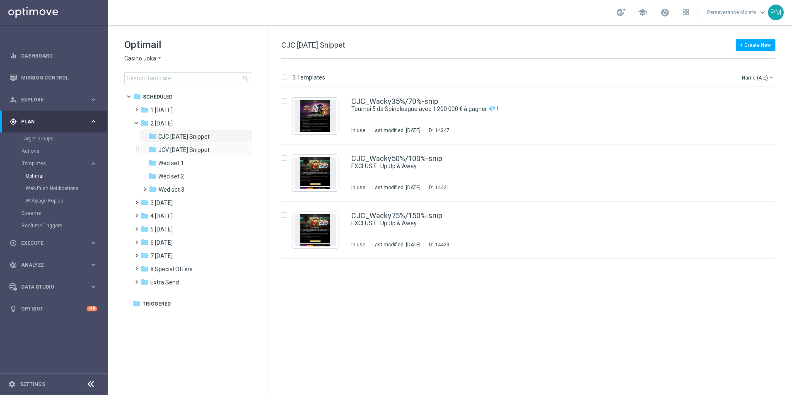
click at [210, 145] on div "folder JCV Wednesday Snippet more_vert" at bounding box center [196, 149] width 114 height 13
click at [414, 99] on link "CJC_Wacky35%/70%-snip" at bounding box center [394, 101] width 87 height 7
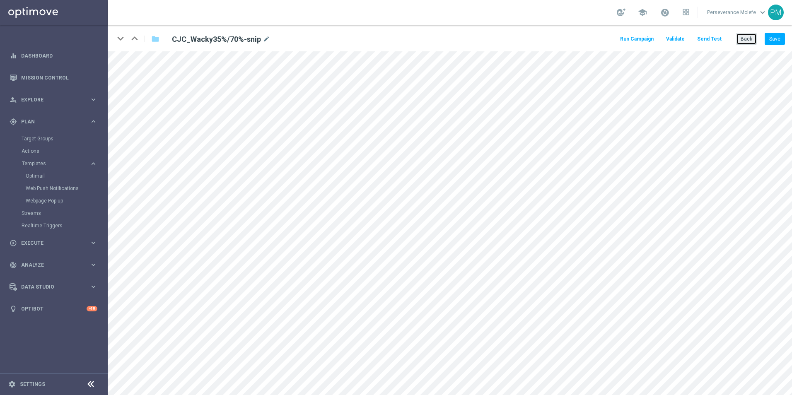
click at [742, 35] on button "Back" at bounding box center [746, 39] width 21 height 12
click at [745, 39] on button "Back" at bounding box center [746, 39] width 21 height 12
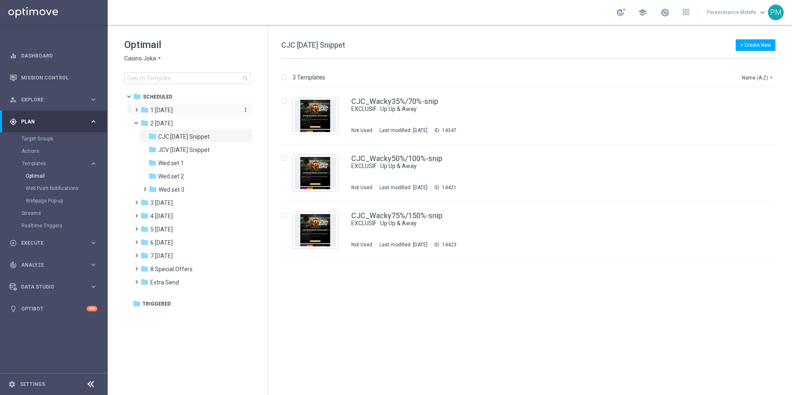
click at [181, 114] on div "folder 1 Tuesday" at bounding box center [187, 111] width 95 height 10
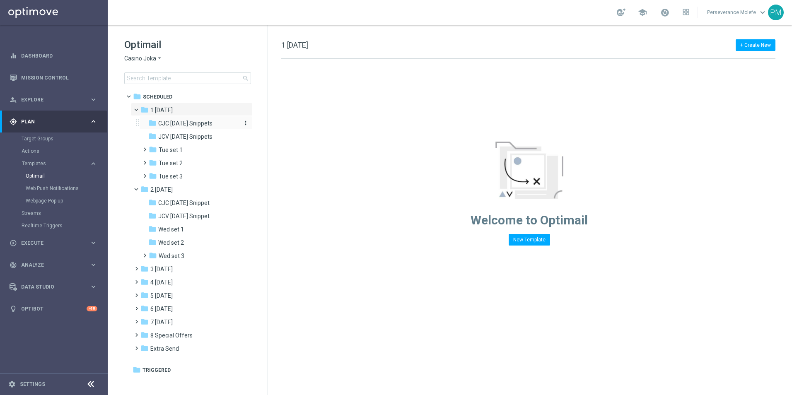
click at [187, 126] on span "CJC [DATE] Snippets" at bounding box center [185, 123] width 54 height 7
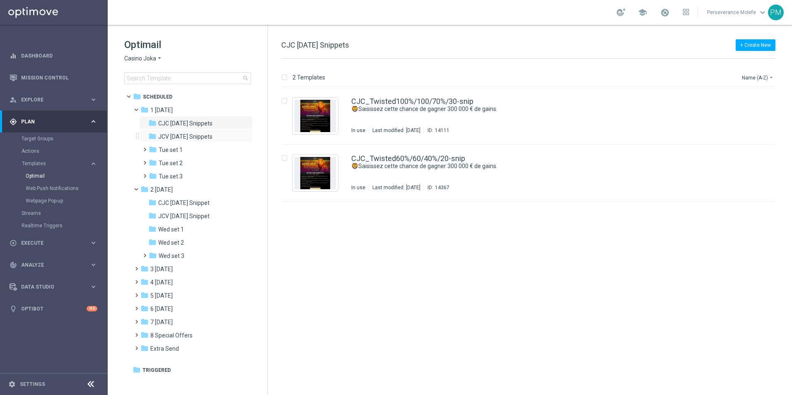
click at [207, 132] on div "folder JCV Tuesday Snippets more_vert" at bounding box center [196, 135] width 114 height 13
click at [173, 268] on span "3 [DATE]" at bounding box center [161, 269] width 22 height 7
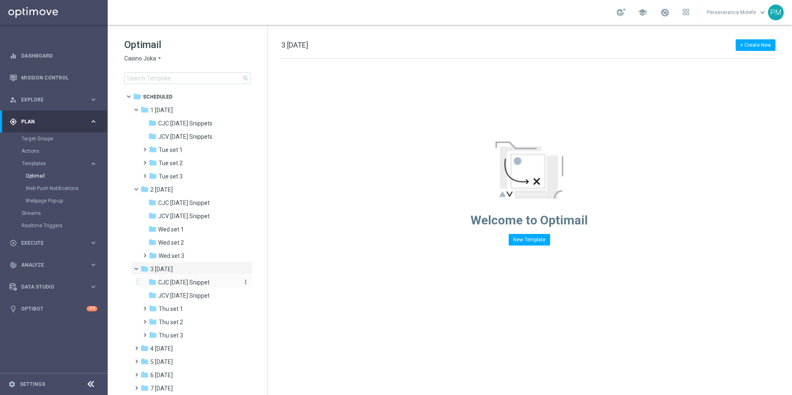
click at [188, 284] on span "CJC Thursday Snippet" at bounding box center [183, 282] width 51 height 7
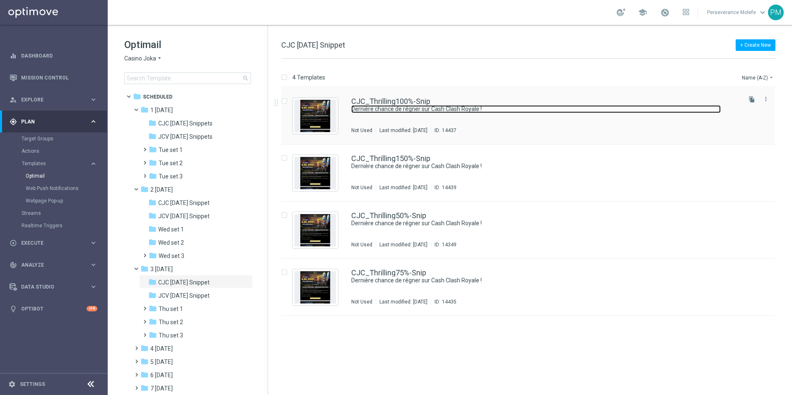
click at [372, 105] on link "Dernière chance de régner sur Cash Clash Royale !" at bounding box center [536, 109] width 370 height 8
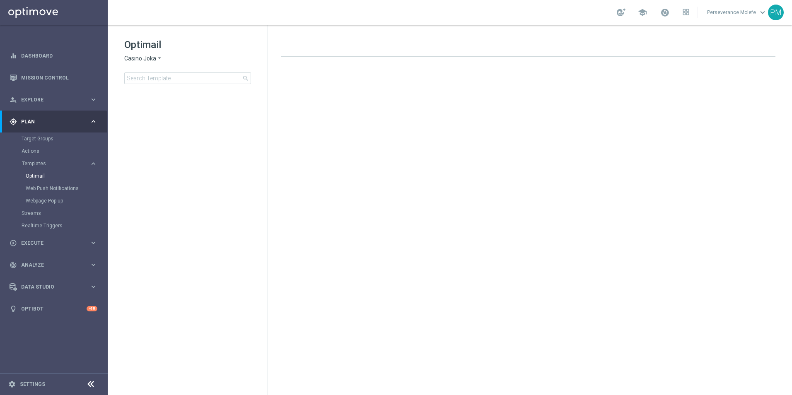
click at [158, 60] on icon "arrow_drop_down" at bounding box center [159, 59] width 7 height 8
click at [165, 133] on div "Casino Joka" at bounding box center [156, 138] width 62 height 10
click at [162, 83] on input at bounding box center [187, 79] width 127 height 12
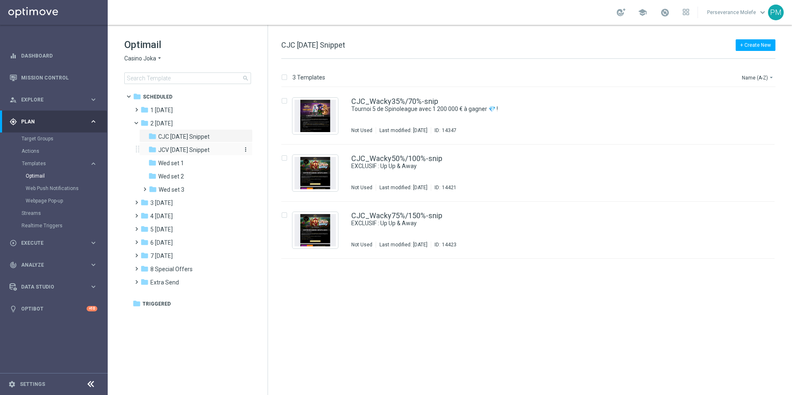
click at [202, 150] on span "JCV [DATE] Snippet" at bounding box center [183, 149] width 51 height 7
click at [384, 95] on div "JCV_Wacky35%/70%-snip EXCLUSIF : Up Up & Away Not Used Last modified: Monday, S…" at bounding box center [527, 115] width 493 height 57
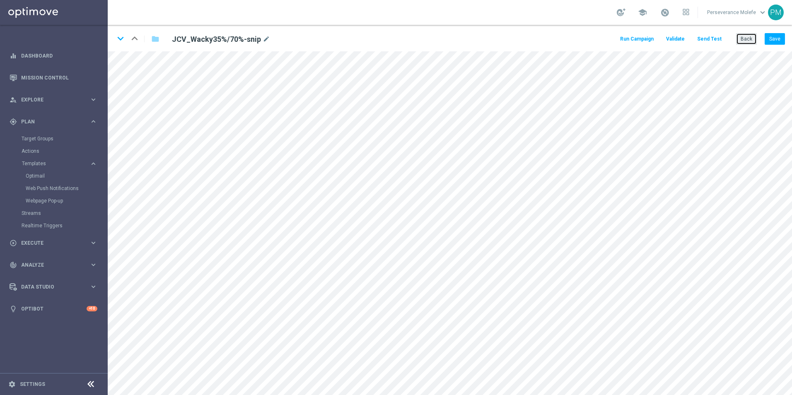
click at [745, 42] on button "Back" at bounding box center [746, 39] width 21 height 12
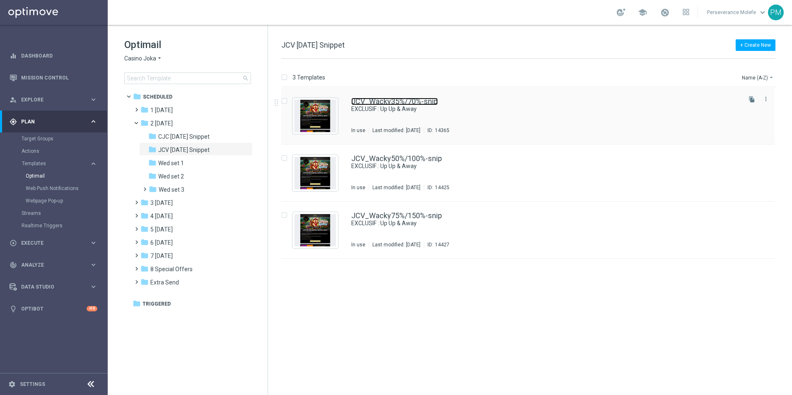
click at [374, 101] on link "JCV_Wacky35%/70%-snip" at bounding box center [394, 101] width 87 height 7
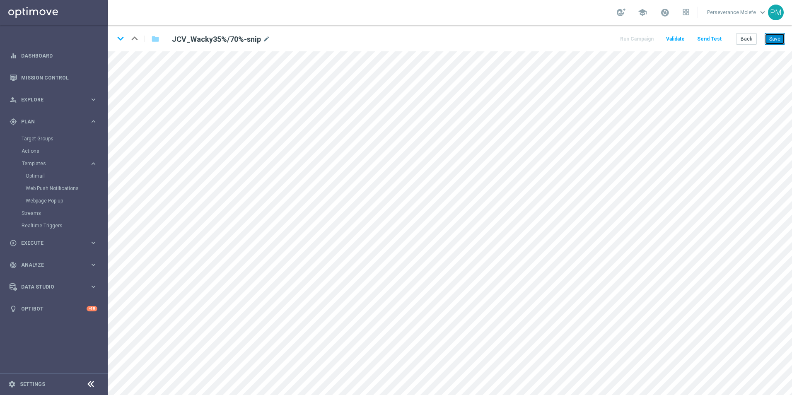
click at [774, 44] on button "Save" at bounding box center [775, 39] width 20 height 12
click at [744, 41] on button "Back" at bounding box center [746, 39] width 21 height 12
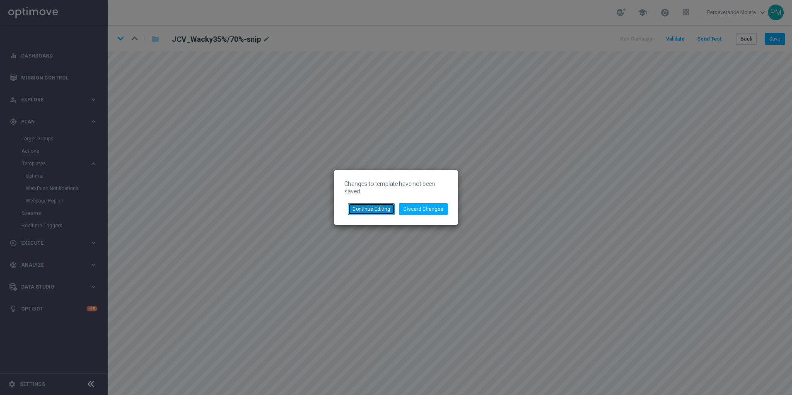
click at [376, 211] on button "Continue Editing" at bounding box center [371, 209] width 47 height 12
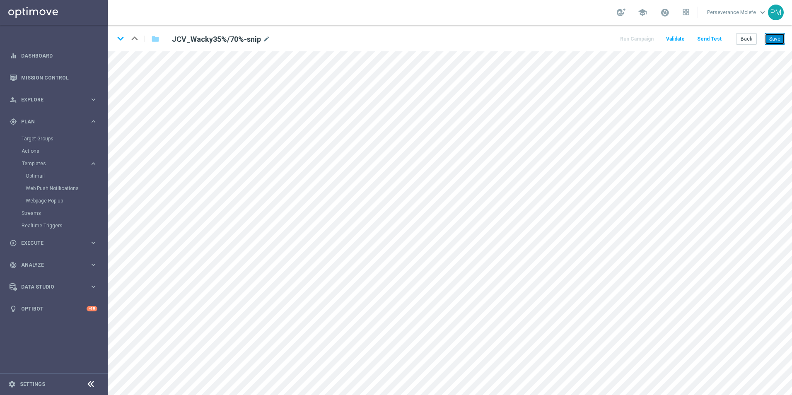
click at [771, 43] on button "Save" at bounding box center [775, 39] width 20 height 12
click at [745, 36] on button "Back" at bounding box center [746, 39] width 21 height 12
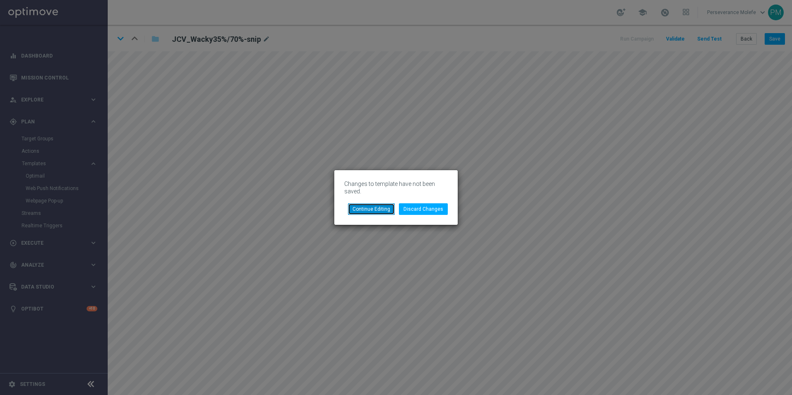
click at [374, 206] on button "Continue Editing" at bounding box center [371, 209] width 47 height 12
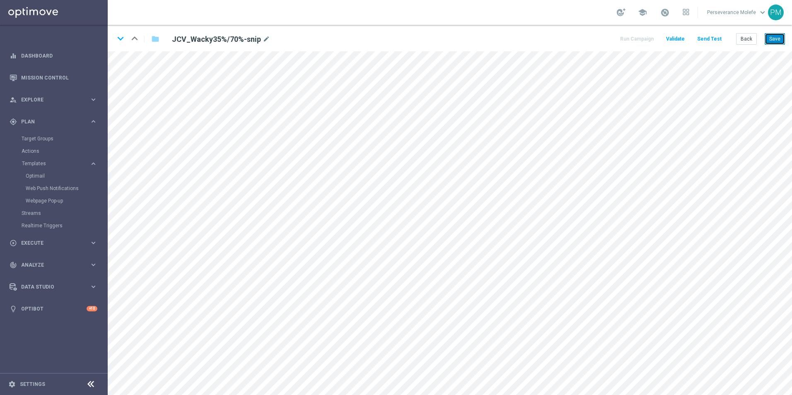
click at [773, 34] on button "Save" at bounding box center [775, 39] width 20 height 12
click at [745, 42] on button "Back" at bounding box center [746, 39] width 21 height 12
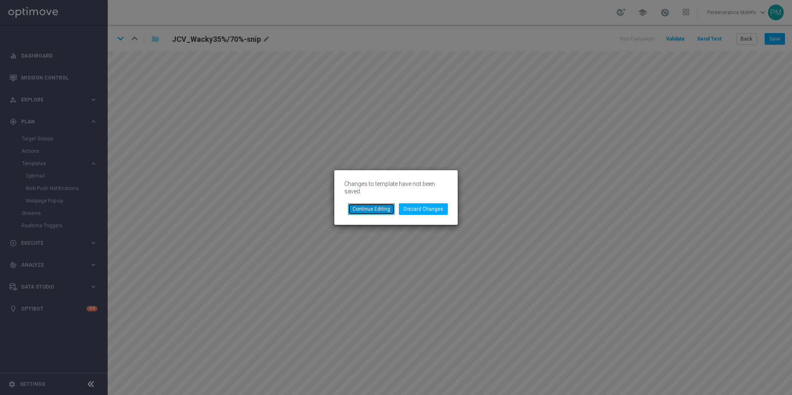
click at [378, 214] on button "Continue Editing" at bounding box center [371, 209] width 47 height 12
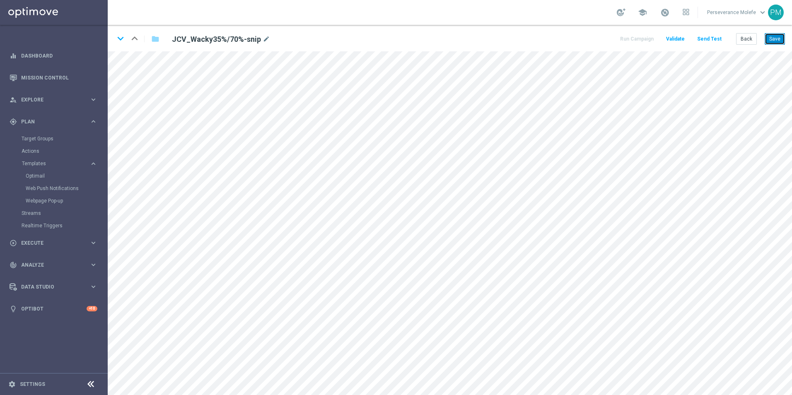
click at [767, 39] on button "Save" at bounding box center [775, 39] width 20 height 12
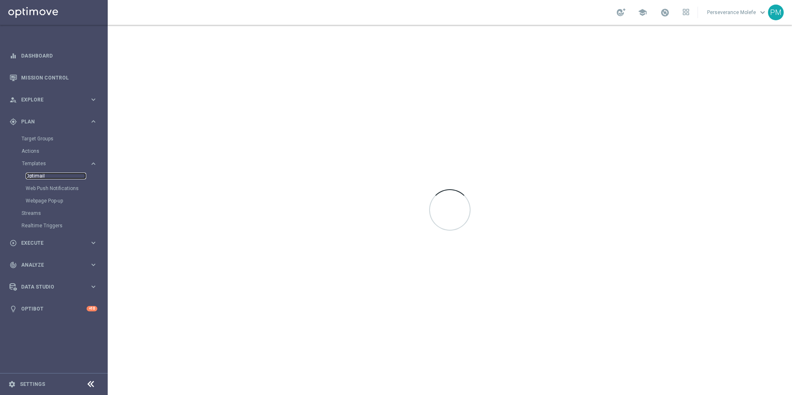
click at [42, 178] on link "Optimail" at bounding box center [56, 176] width 60 height 7
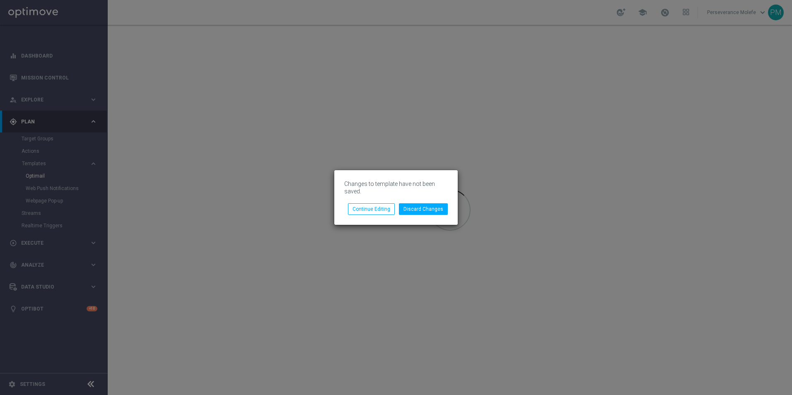
click at [421, 203] on div "Changes to template have not been saved." at bounding box center [396, 190] width 116 height 25
click at [422, 210] on button "Discard Changes" at bounding box center [423, 209] width 49 height 12
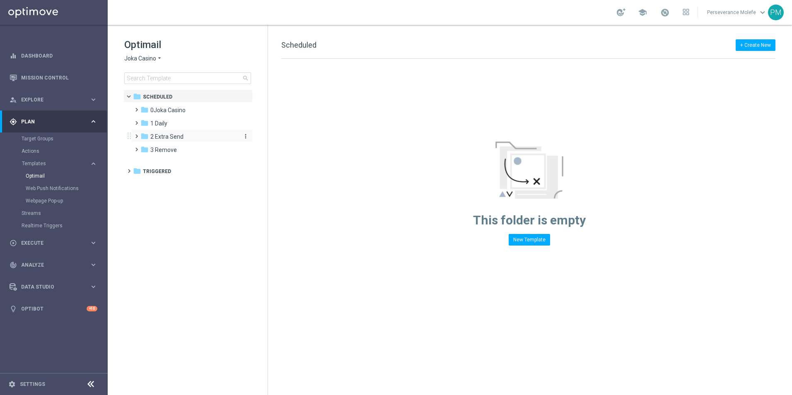
click at [177, 138] on span "2 Extra Send" at bounding box center [166, 136] width 33 height 7
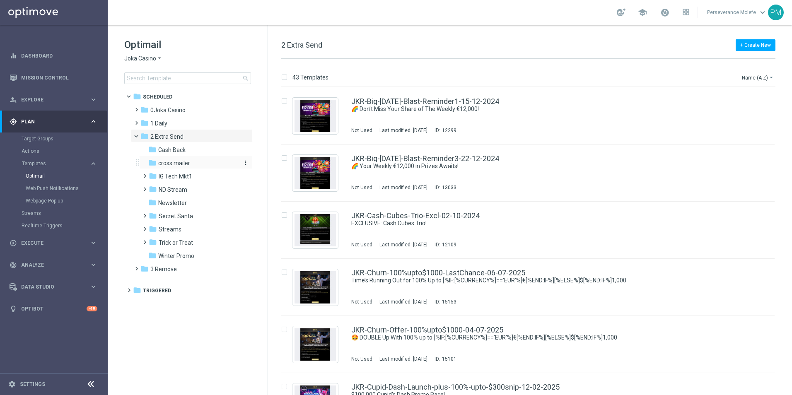
click at [186, 163] on span "cross mailer" at bounding box center [174, 163] width 32 height 7
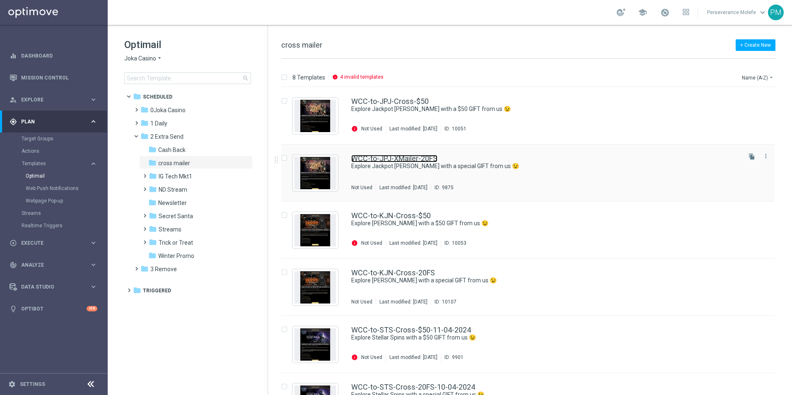
click at [374, 160] on link "WCC-to-JPJ-XMailer-20FS" at bounding box center [394, 158] width 86 height 7
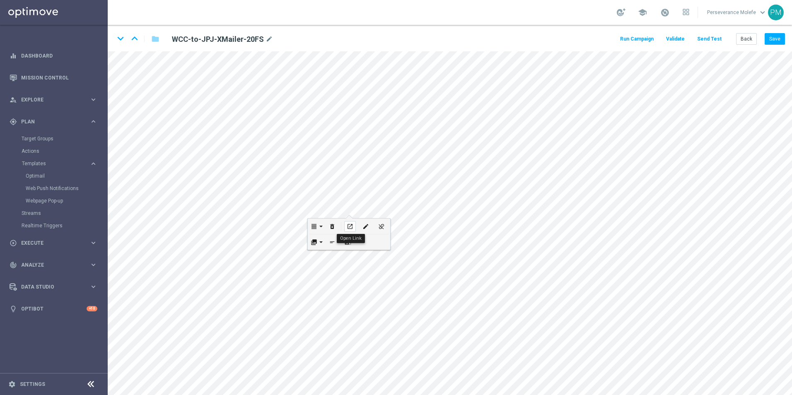
click at [351, 226] on icon "open_in_new" at bounding box center [350, 226] width 6 height 7
click at [40, 175] on link "Optimail" at bounding box center [56, 176] width 60 height 7
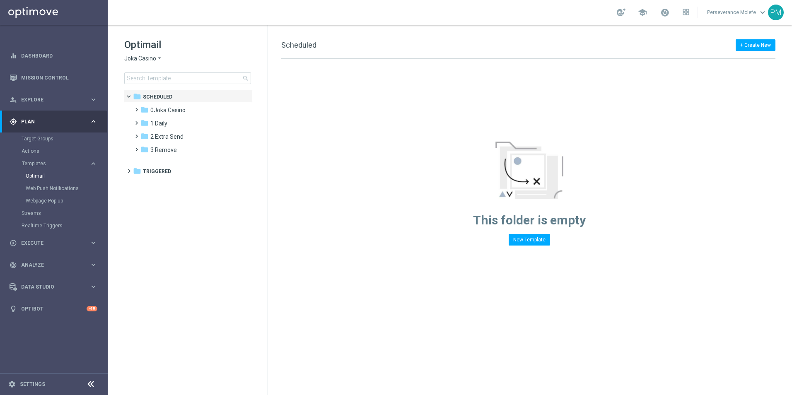
click at [156, 62] on icon "arrow_drop_down" at bounding box center [159, 59] width 7 height 8
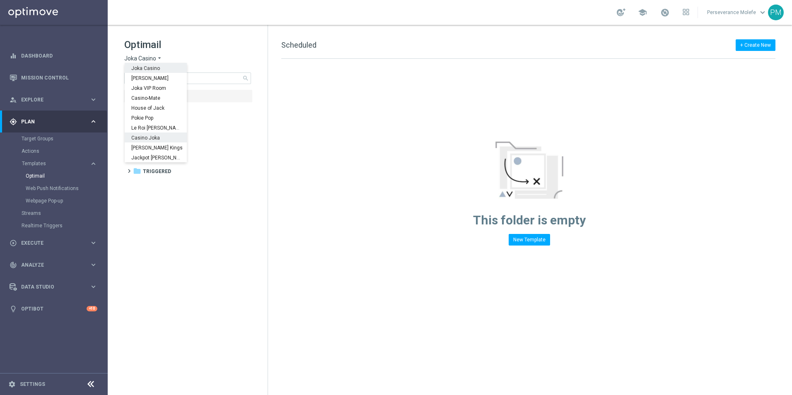
click at [160, 133] on div "Casino Joka" at bounding box center [156, 138] width 62 height 10
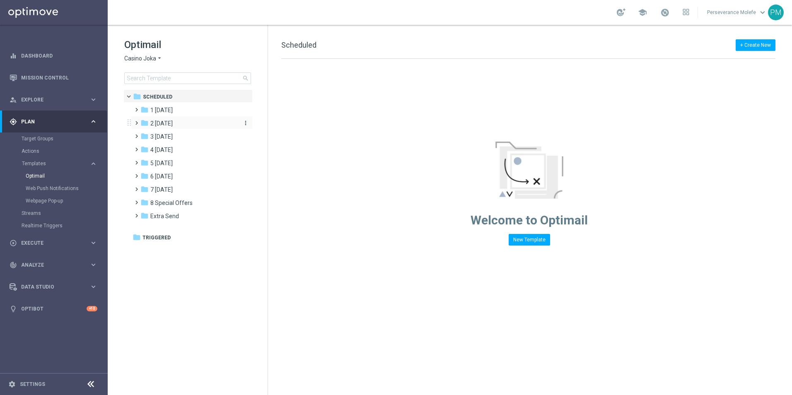
click at [173, 121] on span "2 Wednesday" at bounding box center [161, 123] width 22 height 7
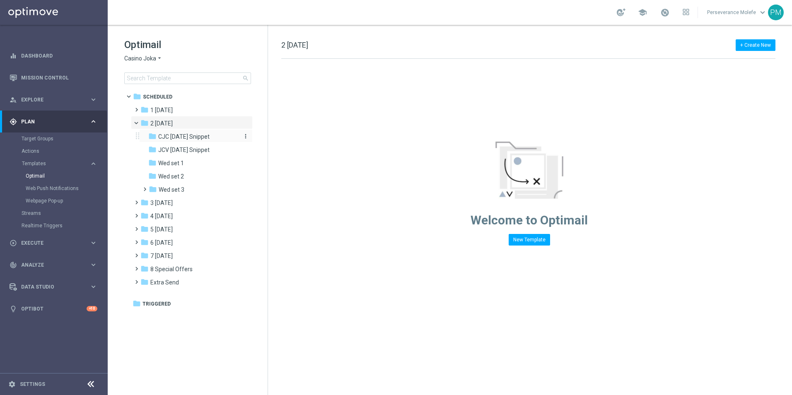
click at [196, 137] on span "CJC Wednesday Snippet" at bounding box center [183, 136] width 51 height 7
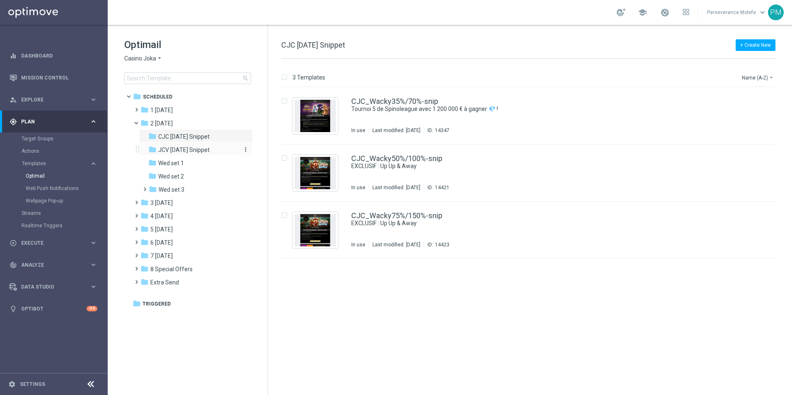
click at [210, 150] on span "JCV Wednesday Snippet" at bounding box center [183, 149] width 51 height 7
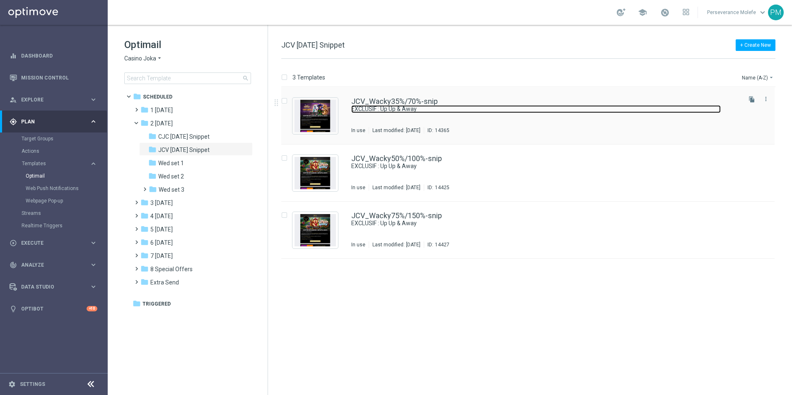
click at [356, 106] on link "EXCLUSIF : Up Up & Away" at bounding box center [536, 109] width 370 height 8
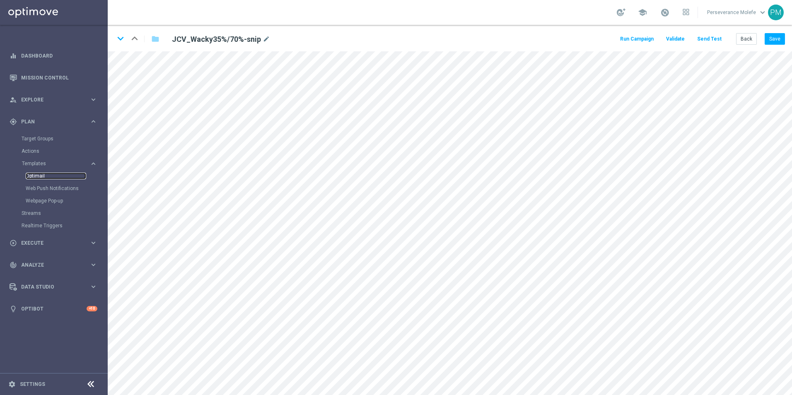
click at [41, 173] on link "Optimail" at bounding box center [56, 176] width 60 height 7
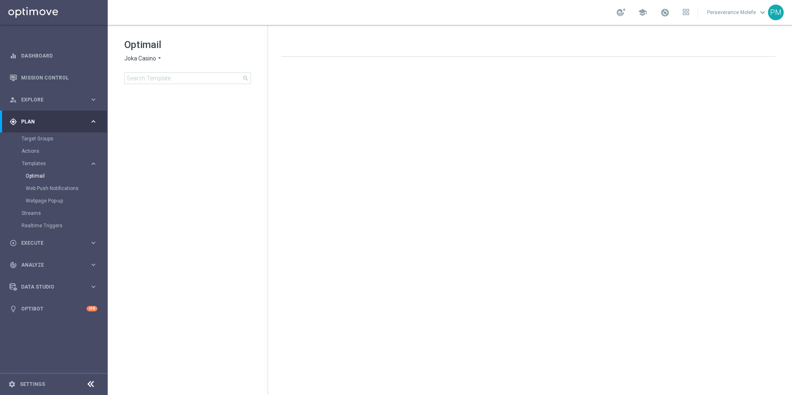
click at [160, 60] on icon "arrow_drop_down" at bounding box center [159, 59] width 7 height 8
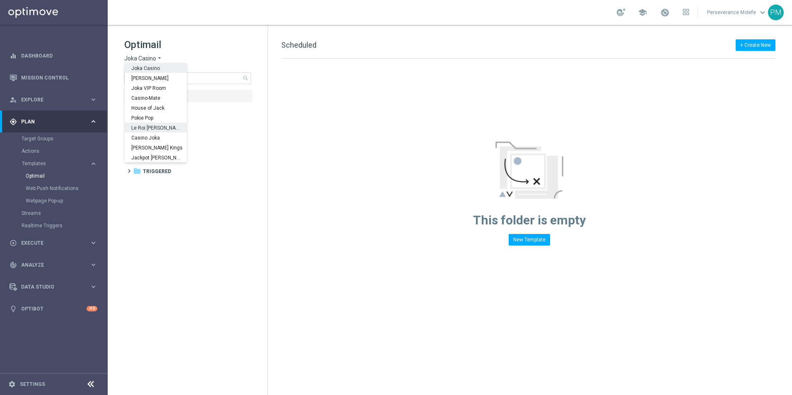
click at [168, 123] on div "Le Roi Johnny" at bounding box center [156, 128] width 62 height 10
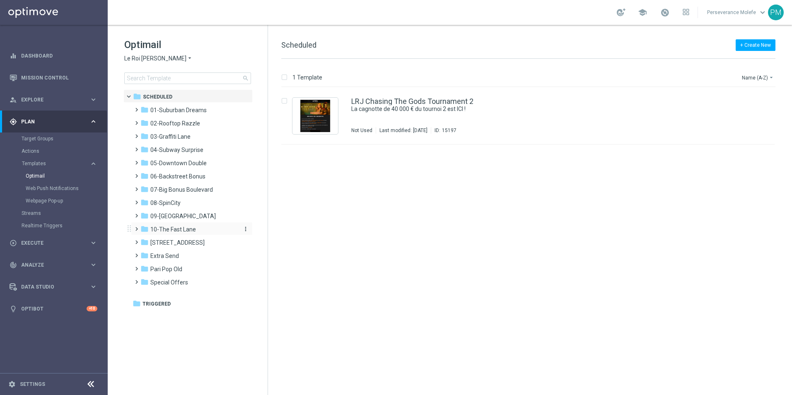
click at [174, 228] on span "10-The Fast Lane" at bounding box center [173, 229] width 46 height 7
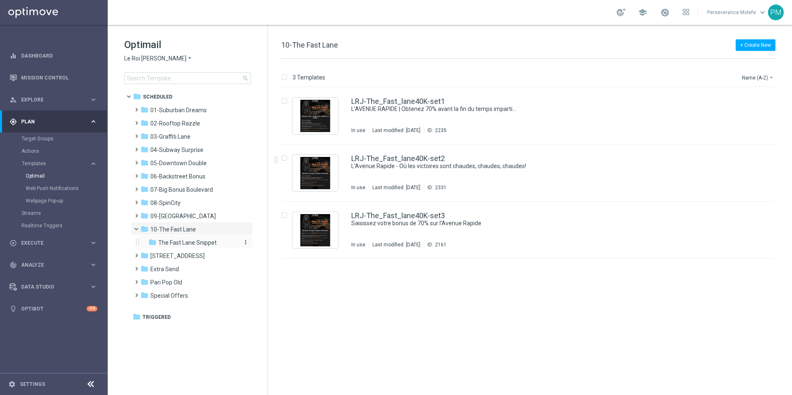
click at [191, 244] on span "The Fast Lane Snippet" at bounding box center [187, 242] width 58 height 7
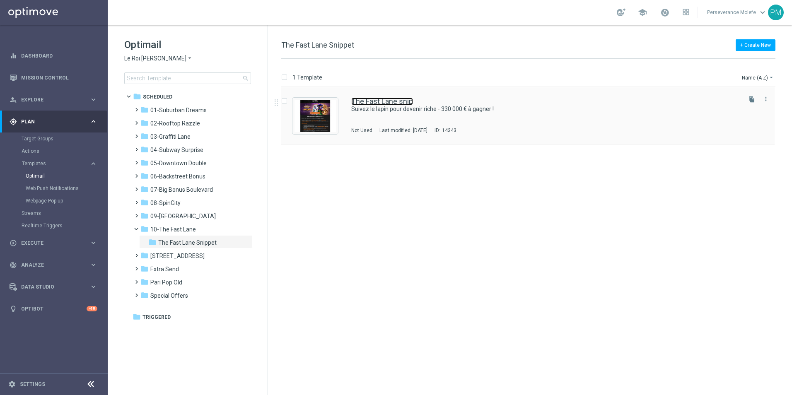
click at [397, 99] on link "The Fast Lane snip" at bounding box center [382, 101] width 62 height 7
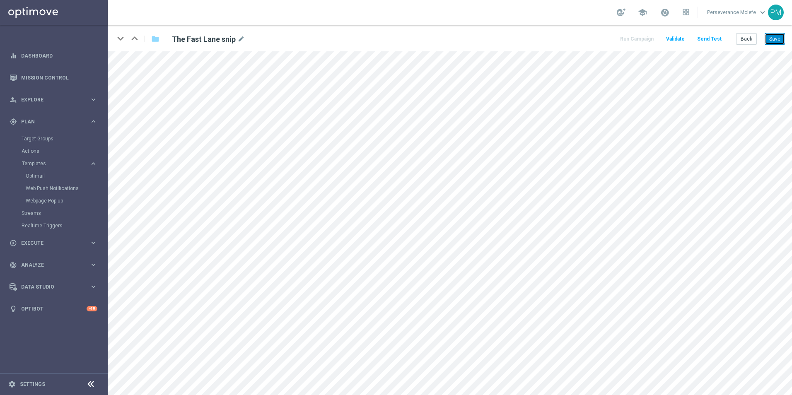
click at [773, 38] on button "Save" at bounding box center [775, 39] width 20 height 12
click at [745, 41] on button "Back" at bounding box center [746, 39] width 21 height 12
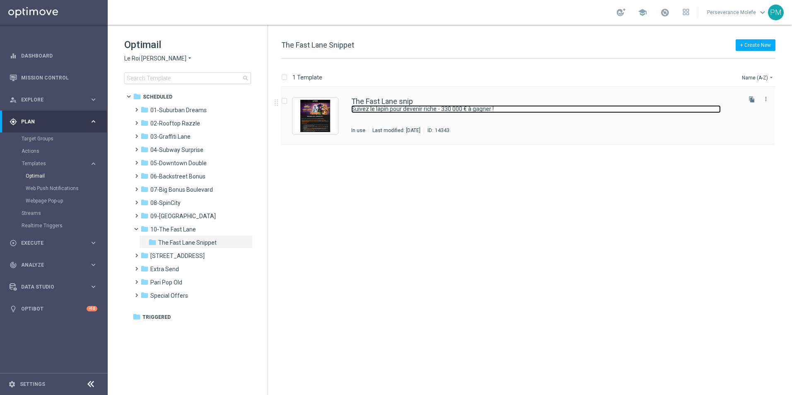
click at [372, 106] on link "Suivez le lapin pour devenir riche - 330 000 € à gagner !" at bounding box center [536, 109] width 370 height 8
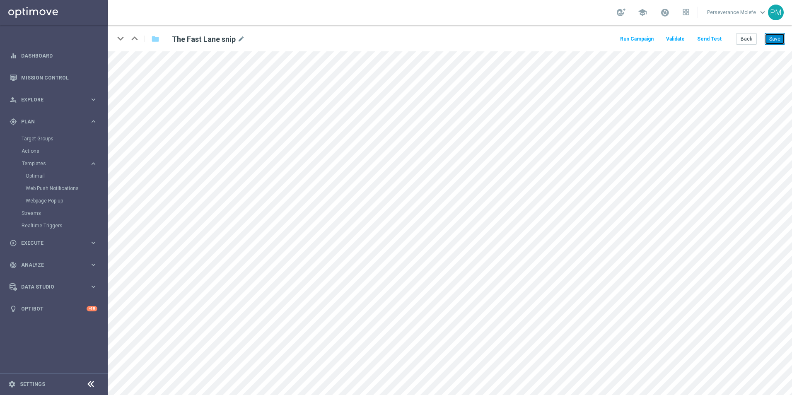
click at [771, 42] on button "Save" at bounding box center [775, 39] width 20 height 12
click at [770, 35] on button "Save" at bounding box center [775, 39] width 20 height 12
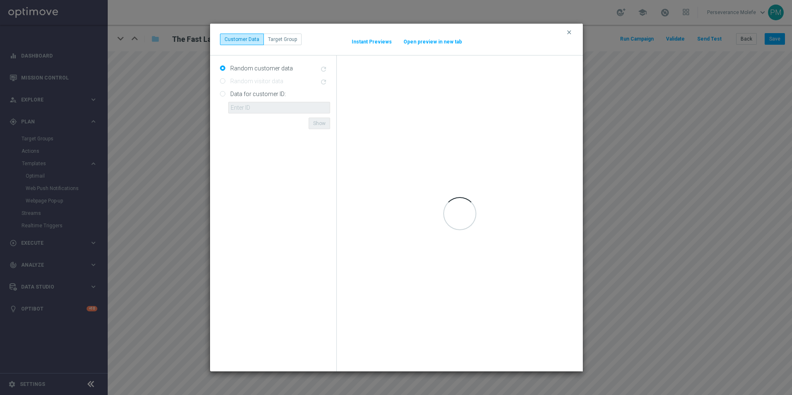
click at [421, 42] on button "Open preview in new tab" at bounding box center [432, 42] width 59 height 7
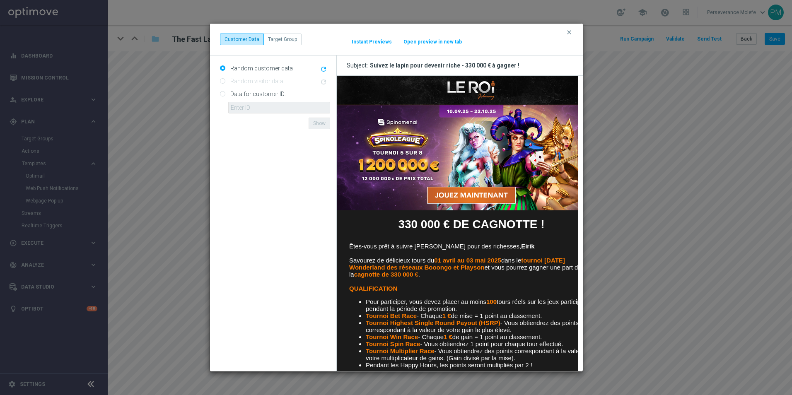
click at [443, 44] on button "Open preview in new tab" at bounding box center [432, 42] width 59 height 7
click at [572, 34] on icon "clear" at bounding box center [569, 32] width 7 height 7
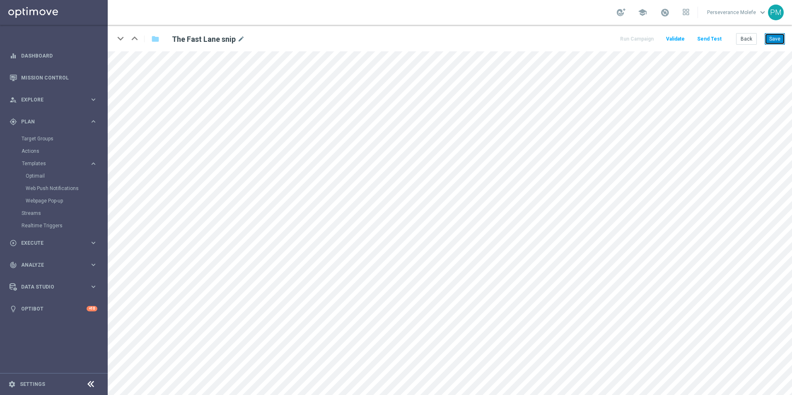
click at [772, 36] on button "Save" at bounding box center [775, 39] width 20 height 12
click at [737, 44] on button "Back" at bounding box center [746, 39] width 21 height 12
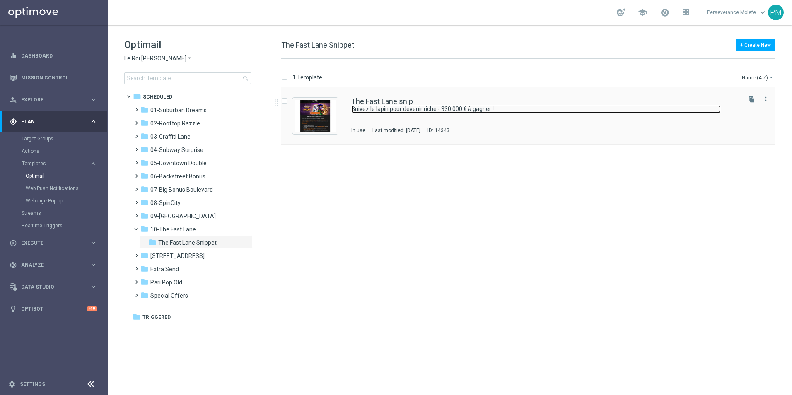
click at [396, 107] on link "Suivez le lapin pour devenir riche - 330 000 € à gagner !" at bounding box center [536, 109] width 370 height 8
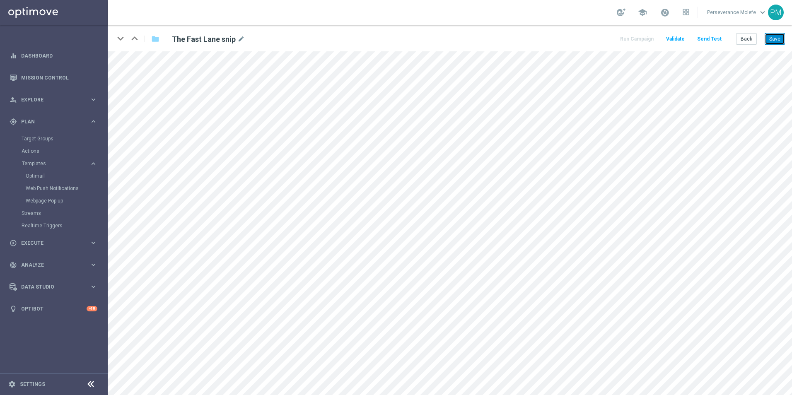
click at [769, 39] on button "Save" at bounding box center [775, 39] width 20 height 12
click at [752, 41] on button "Back" at bounding box center [746, 39] width 21 height 12
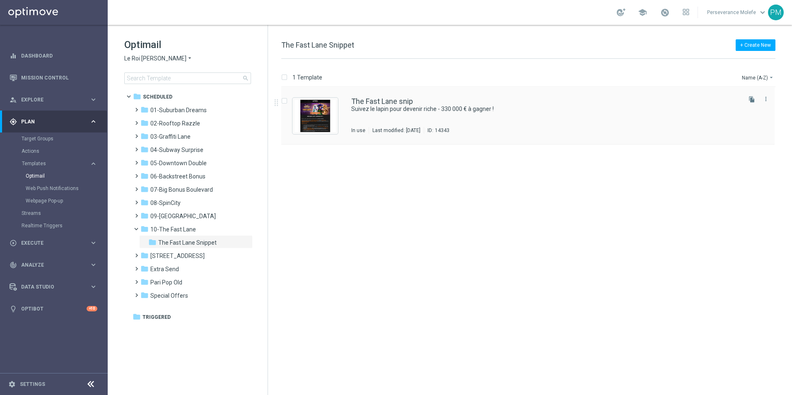
click at [379, 94] on div "The Fast Lane snip Suivez le lapin pour devenir riche - 330 000 € à gagner ! In…" at bounding box center [527, 115] width 493 height 57
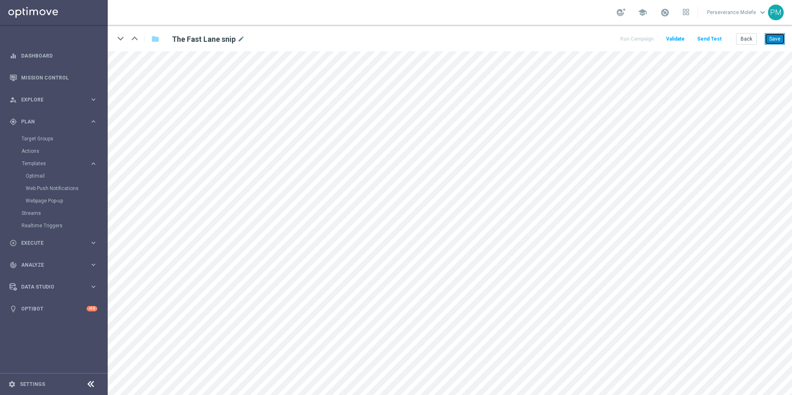
click at [771, 41] on button "Save" at bounding box center [775, 39] width 20 height 12
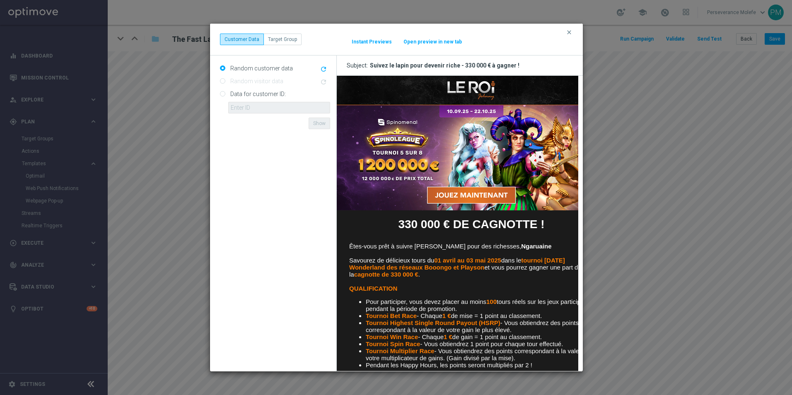
click at [422, 39] on button "Open preview in new tab" at bounding box center [432, 42] width 59 height 7
click at [568, 33] on icon "clear" at bounding box center [569, 32] width 7 height 7
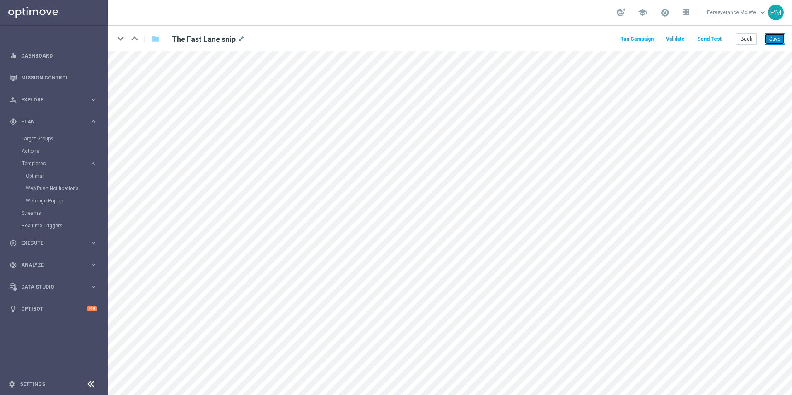
click at [767, 39] on button "Save" at bounding box center [775, 39] width 20 height 12
click at [738, 36] on button "Back" at bounding box center [746, 39] width 21 height 12
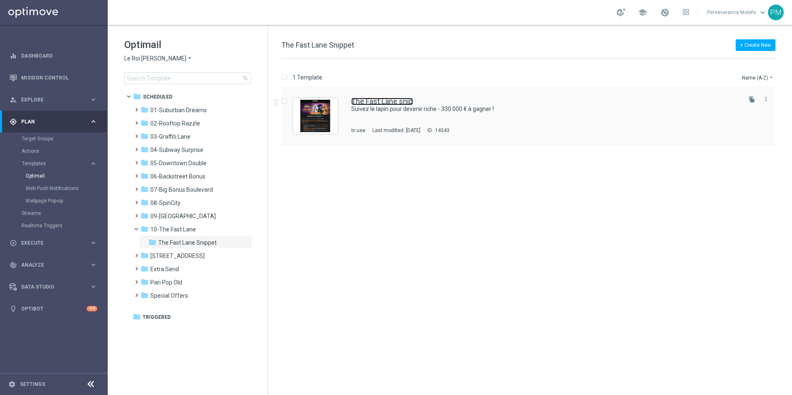
click at [397, 101] on link "The Fast Lane snip" at bounding box center [382, 101] width 62 height 7
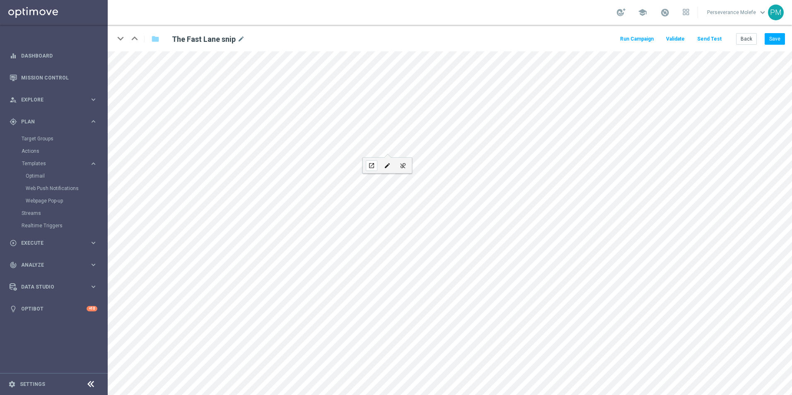
click at [372, 166] on icon "open_in_new" at bounding box center [371, 165] width 6 height 7
click at [770, 45] on div "keyboard_arrow_down keyboard_arrow_up folder The Fast Lane snip mode_edit Run C…" at bounding box center [450, 38] width 684 height 27
click at [771, 44] on button "Save" at bounding box center [775, 39] width 20 height 12
click at [753, 40] on button "Back" at bounding box center [746, 39] width 21 height 12
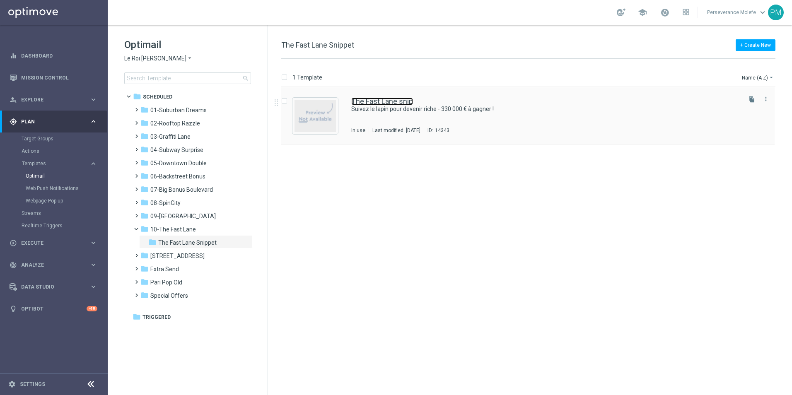
click at [385, 99] on link "The Fast Lane snip" at bounding box center [382, 101] width 62 height 7
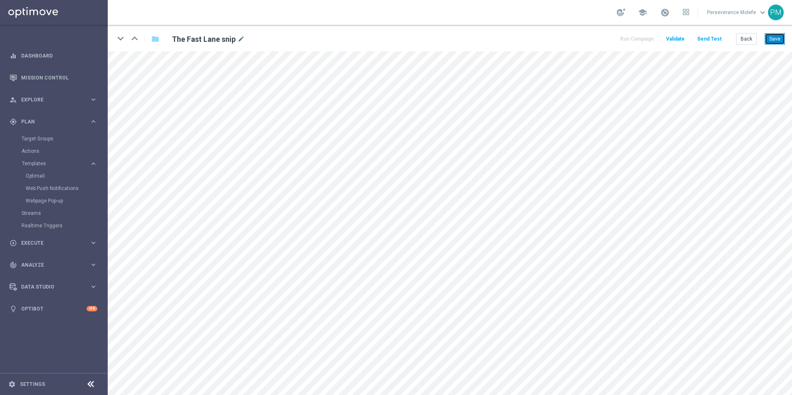
click at [774, 40] on button "Save" at bounding box center [775, 39] width 20 height 12
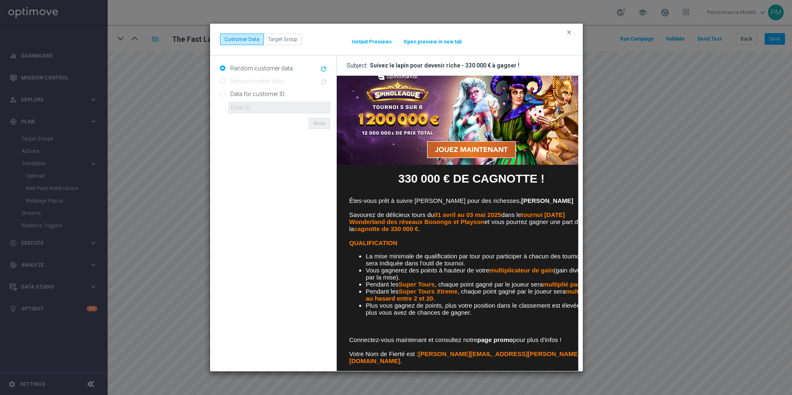
scroll to position [83, 0]
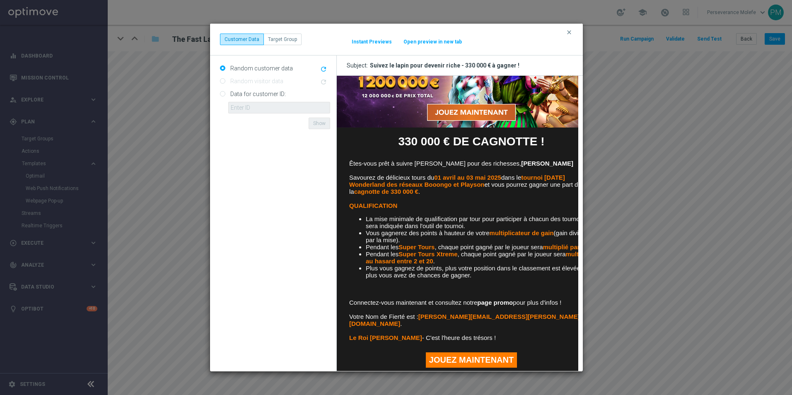
click at [409, 39] on button "Open preview in new tab" at bounding box center [432, 42] width 59 height 7
click at [573, 33] on button "clear" at bounding box center [571, 32] width 10 height 7
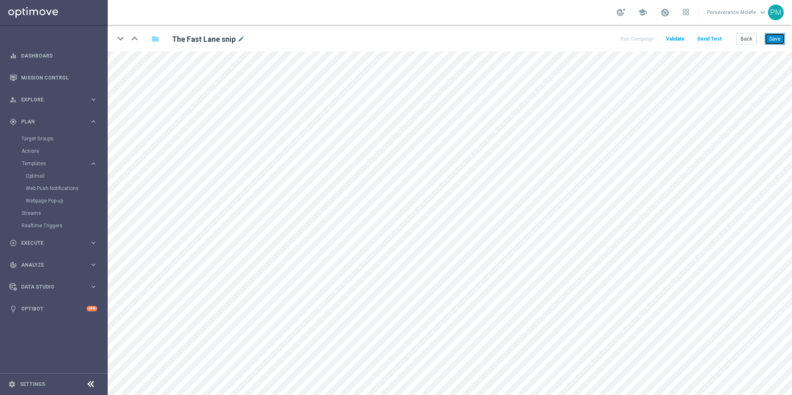
click at [771, 37] on button "Save" at bounding box center [775, 39] width 20 height 12
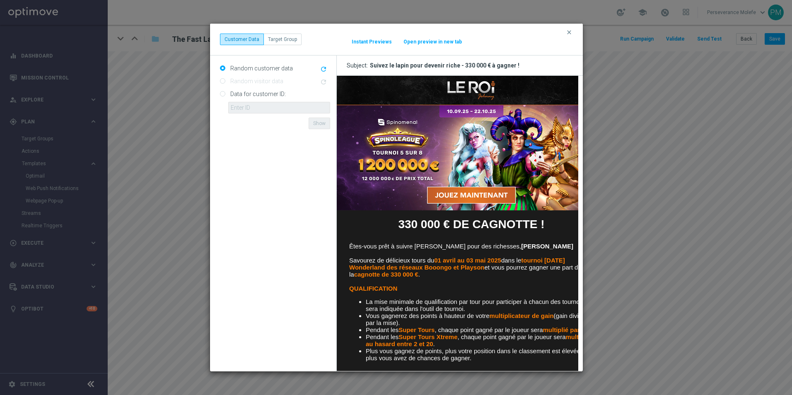
scroll to position [0, 0]
click at [424, 44] on button "Open preview in new tab" at bounding box center [432, 42] width 59 height 7
click at [573, 34] on button "clear" at bounding box center [571, 32] width 10 height 7
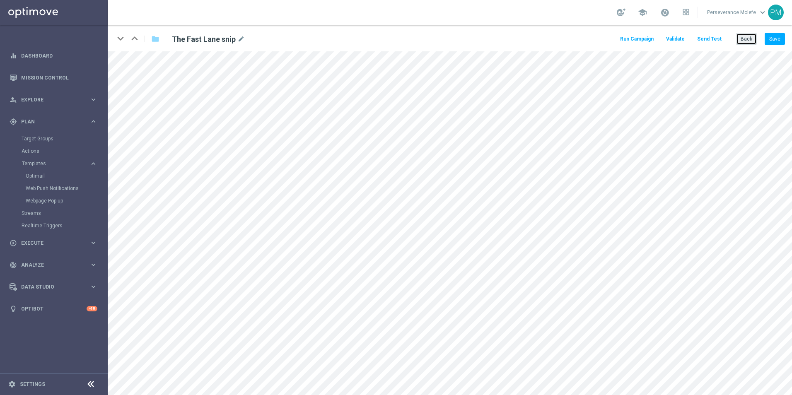
click at [743, 37] on button "Back" at bounding box center [746, 39] width 21 height 12
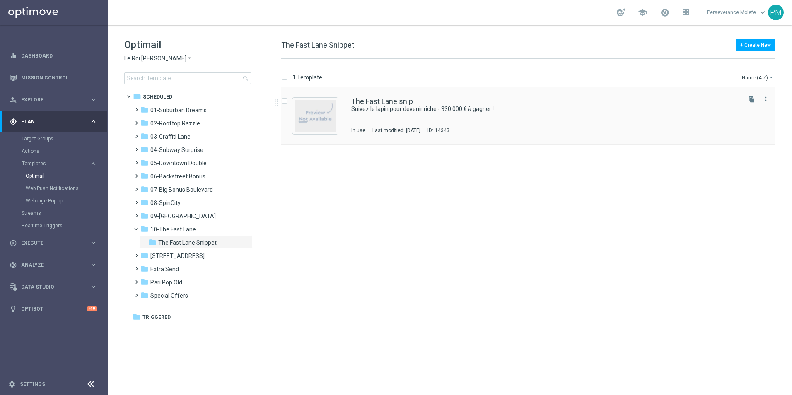
click at [383, 97] on div "The Fast Lane snip Suivez le lapin pour devenir riche - 330 000 € à gagner ! In…" at bounding box center [527, 115] width 493 height 57
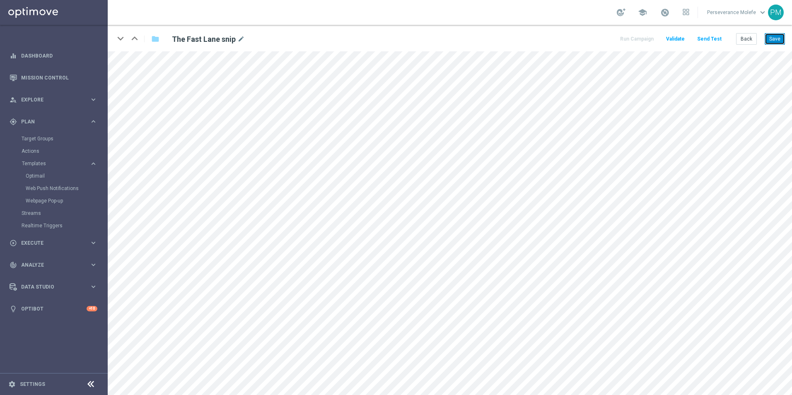
click at [783, 44] on button "Save" at bounding box center [775, 39] width 20 height 12
click at [750, 37] on button "Back" at bounding box center [746, 39] width 21 height 12
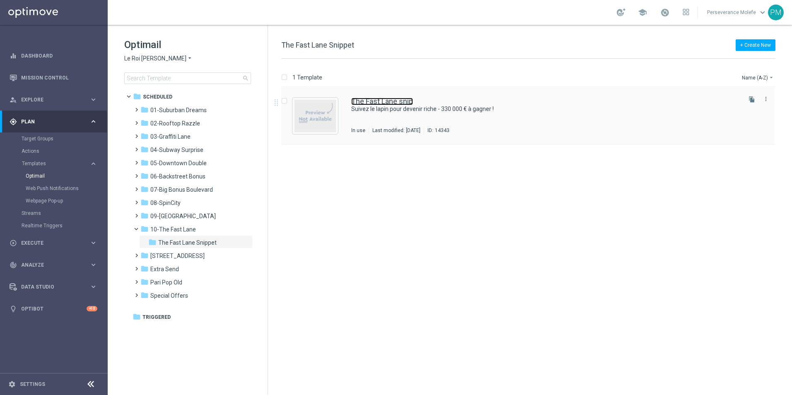
click at [355, 102] on link "The Fast Lane snip" at bounding box center [382, 101] width 62 height 7
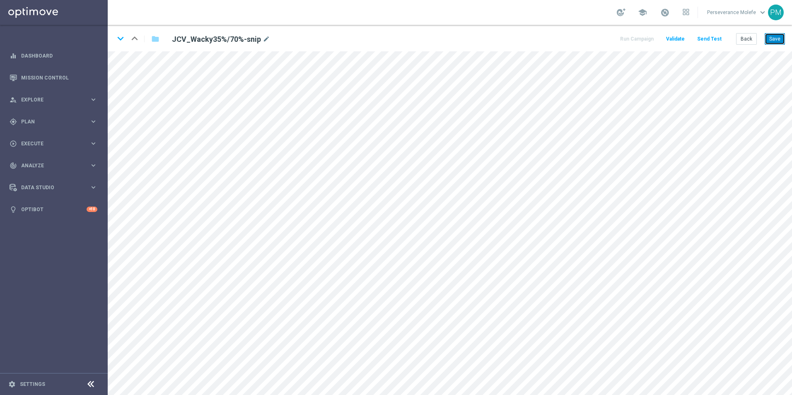
click at [782, 42] on button "Save" at bounding box center [775, 39] width 20 height 12
